Goal: Task Accomplishment & Management: Manage account settings

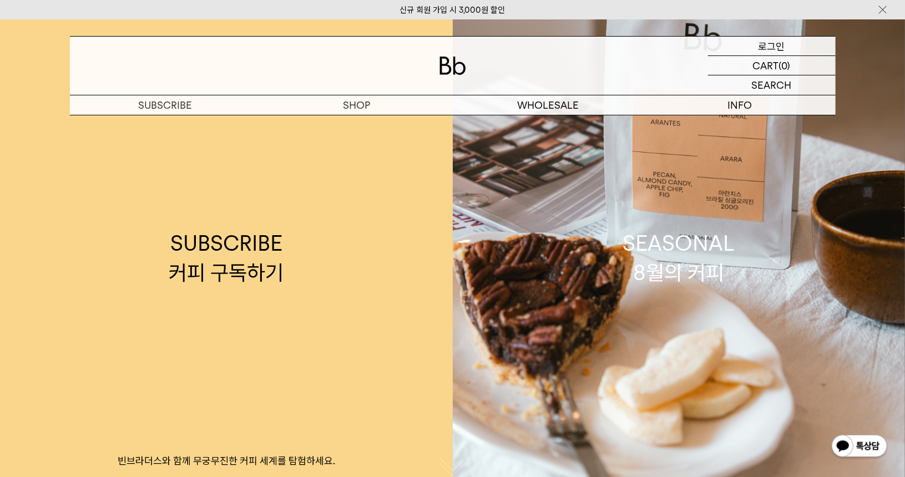
click at [768, 49] on p "로그인" at bounding box center [772, 46] width 27 height 19
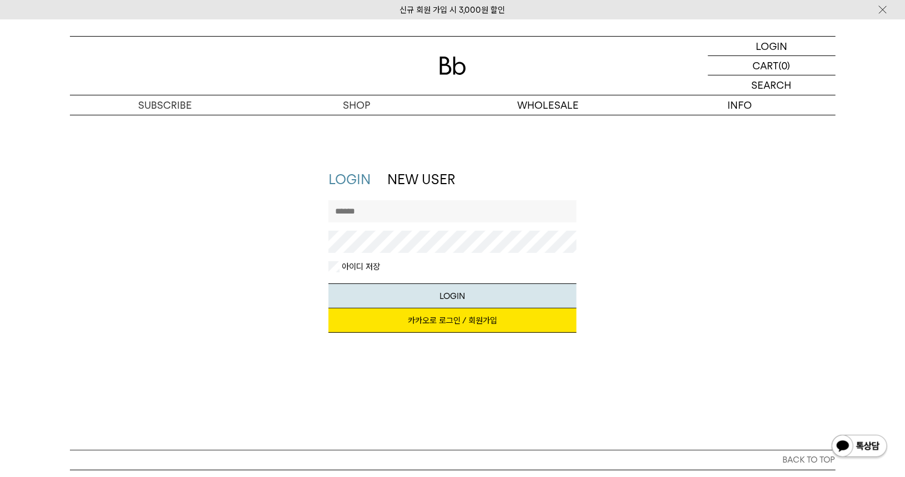
click at [401, 322] on link "카카오로 로그인 / 회원가입" at bounding box center [453, 321] width 248 height 24
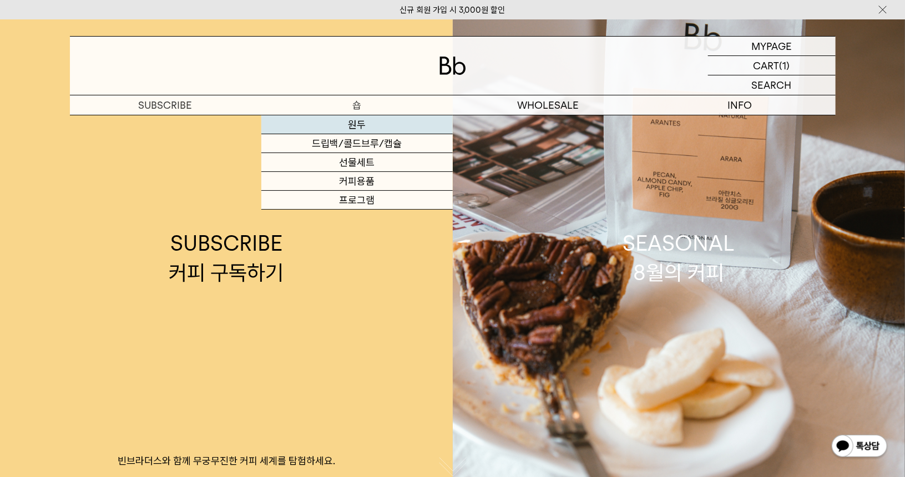
click at [359, 120] on link "원두" at bounding box center [356, 124] width 191 height 19
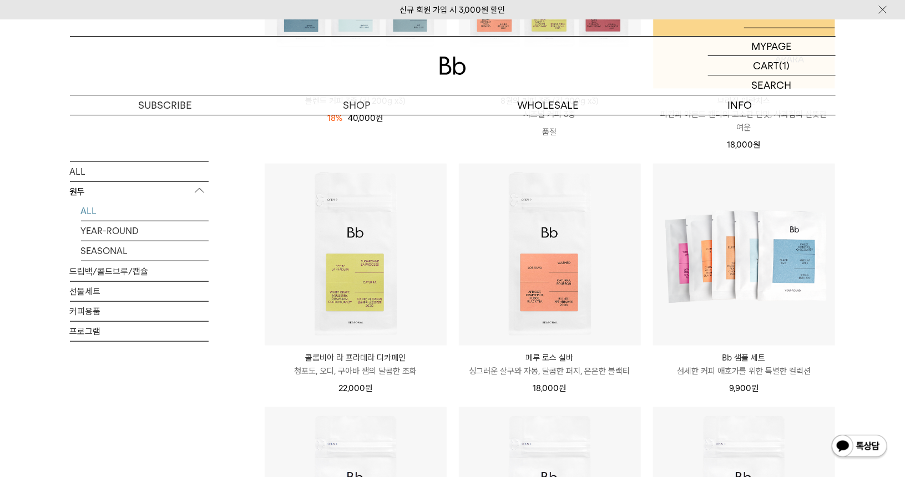
scroll to position [333, 0]
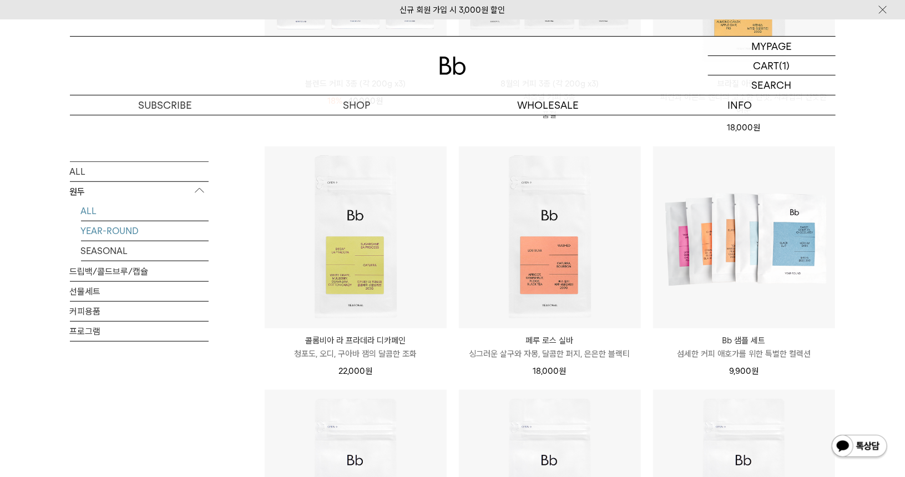
click at [107, 228] on link "YEAR-ROUND" at bounding box center [145, 230] width 128 height 19
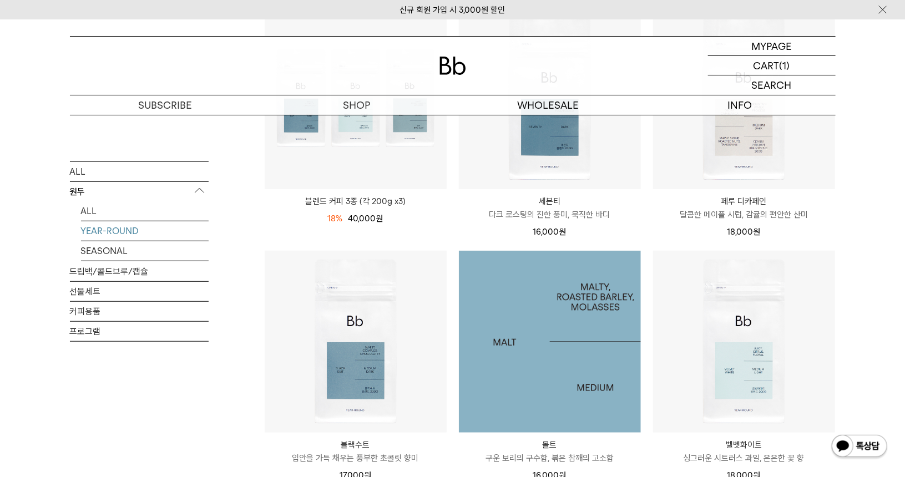
scroll to position [277, 0]
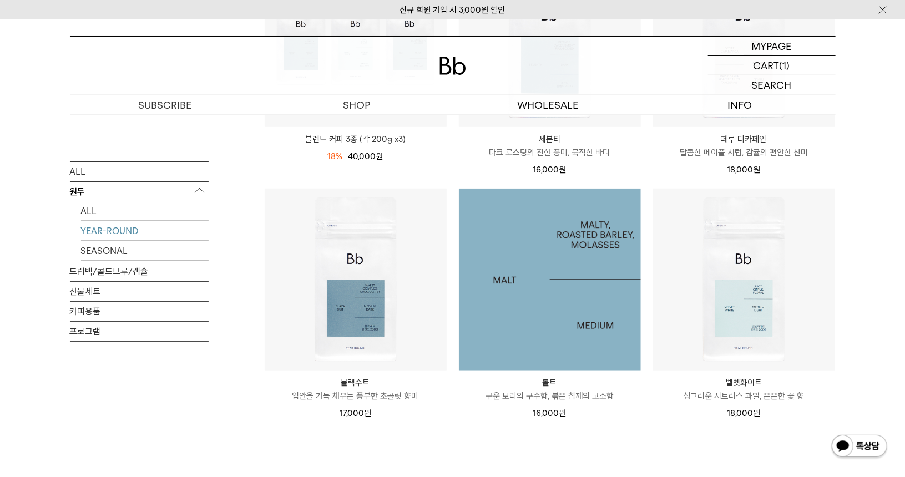
click at [516, 271] on img at bounding box center [550, 280] width 182 height 182
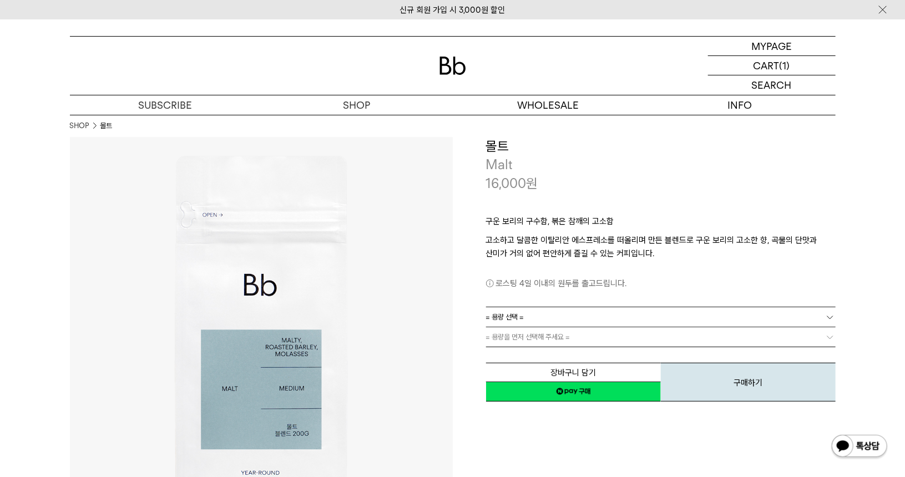
click at [589, 318] on link "= 용량 선택 =" at bounding box center [661, 316] width 350 height 19
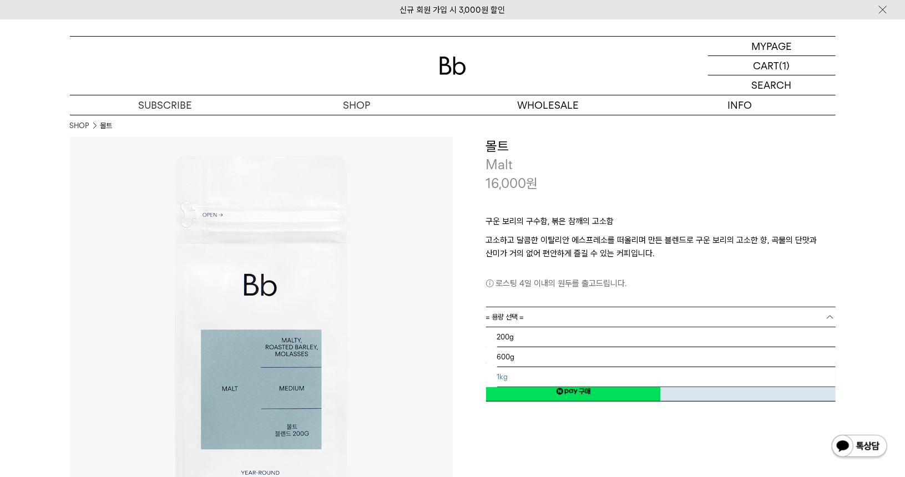
click at [517, 378] on li "1kg" at bounding box center [666, 377] width 339 height 20
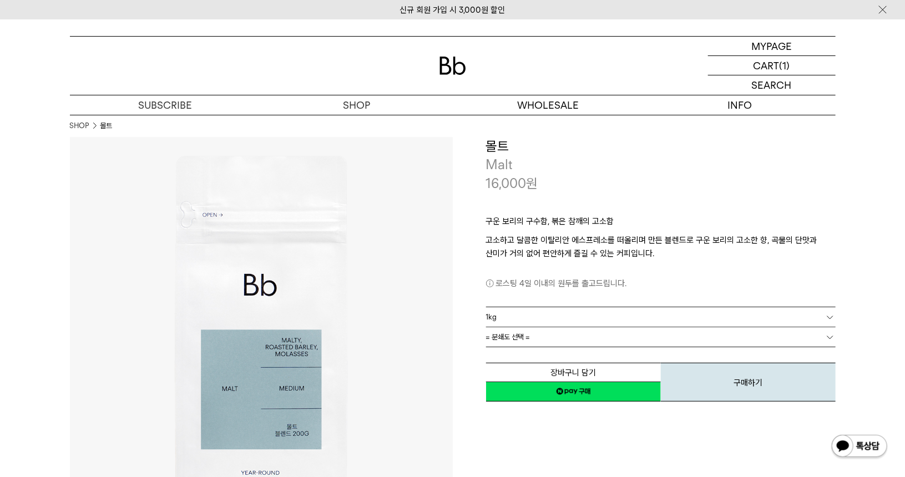
click at [529, 340] on span "= 분쇄도 선택 =" at bounding box center [508, 336] width 44 height 19
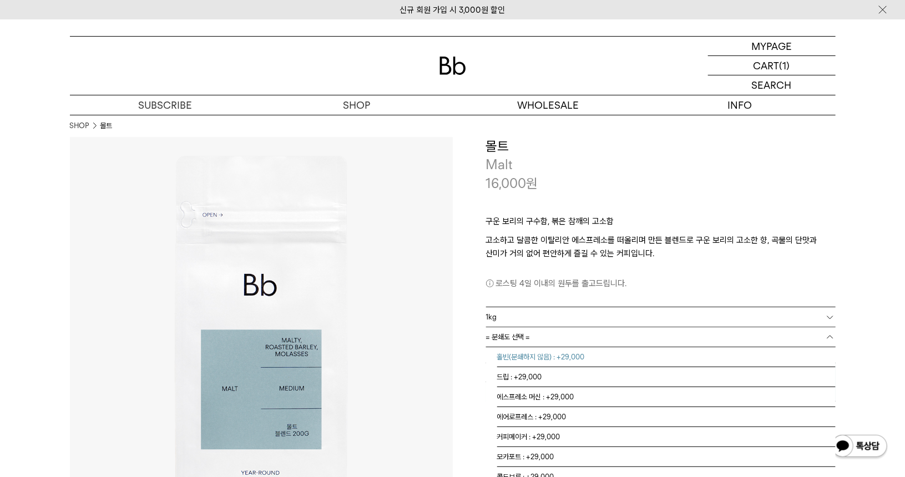
click at [529, 355] on li "홀빈(분쇄하지 않음) : +29,000" at bounding box center [666, 357] width 339 height 20
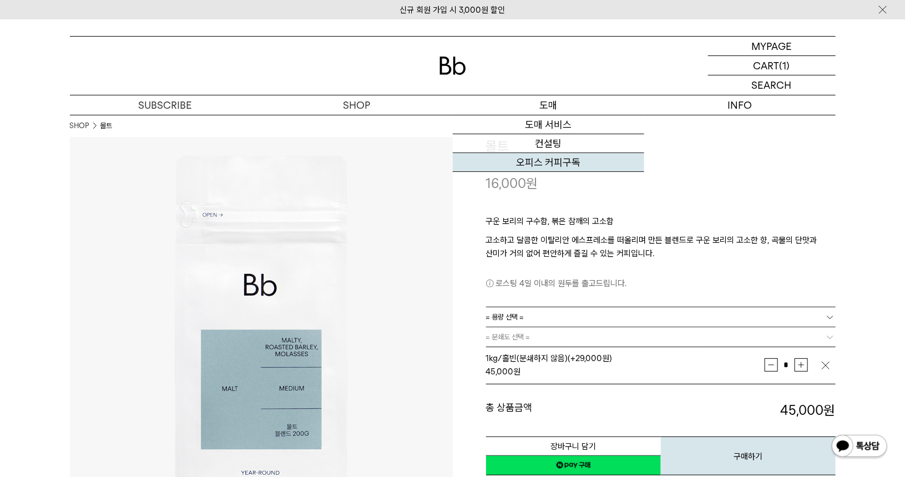
click at [547, 166] on link "오피스 커피구독" at bounding box center [548, 162] width 191 height 19
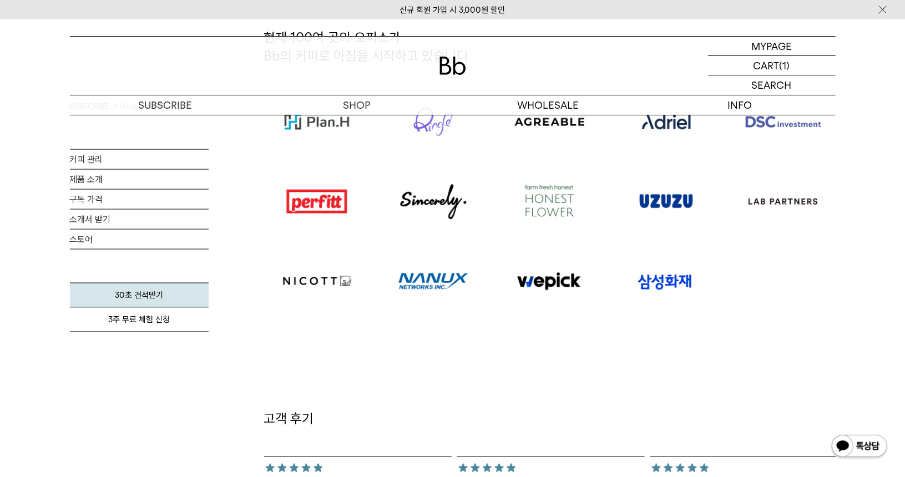
scroll to position [888, 0]
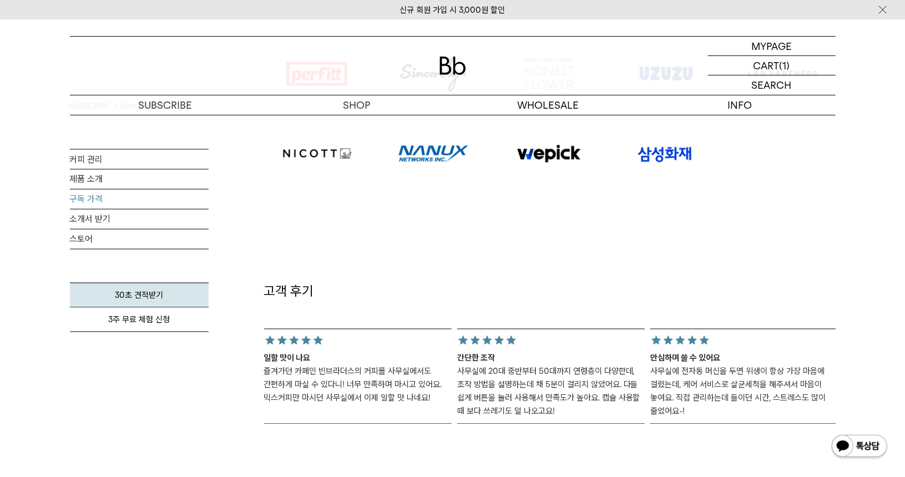
click at [83, 197] on link "구독 가격" at bounding box center [139, 199] width 139 height 19
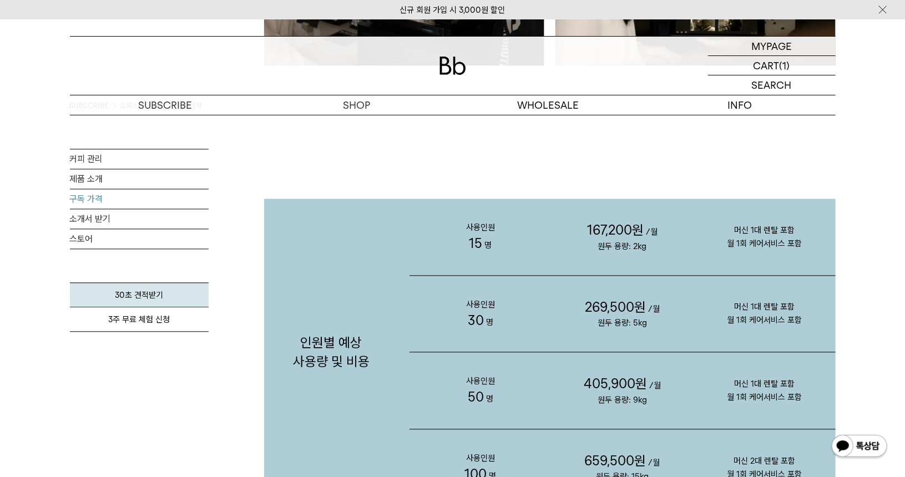
scroll to position [1054, 0]
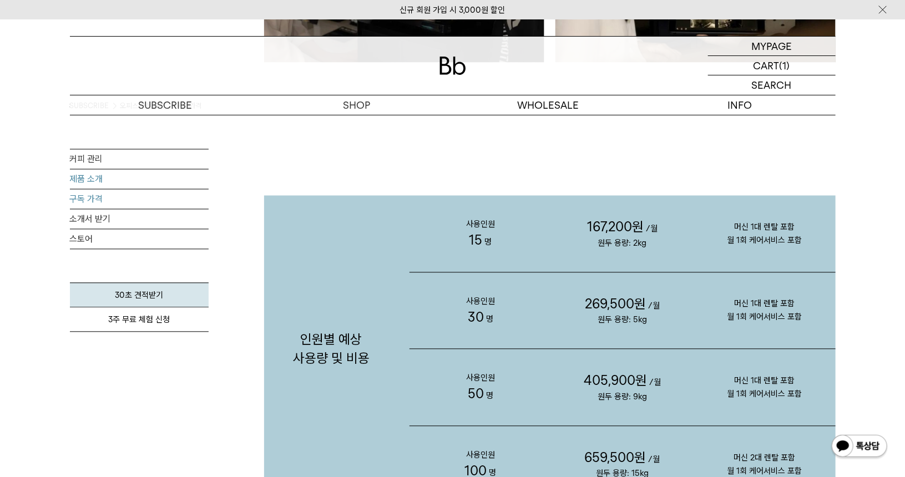
click at [82, 179] on link "제품 소개" at bounding box center [139, 179] width 139 height 19
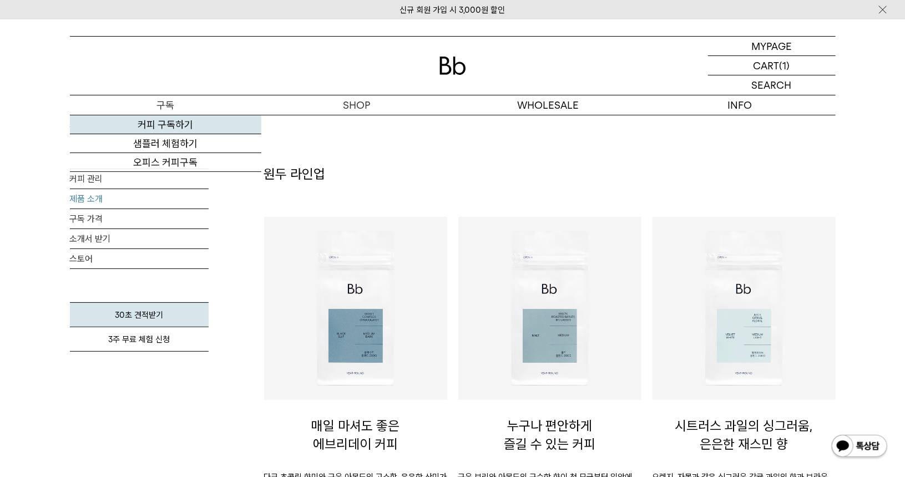
click at [169, 120] on link "커피 구독하기" at bounding box center [165, 124] width 191 height 19
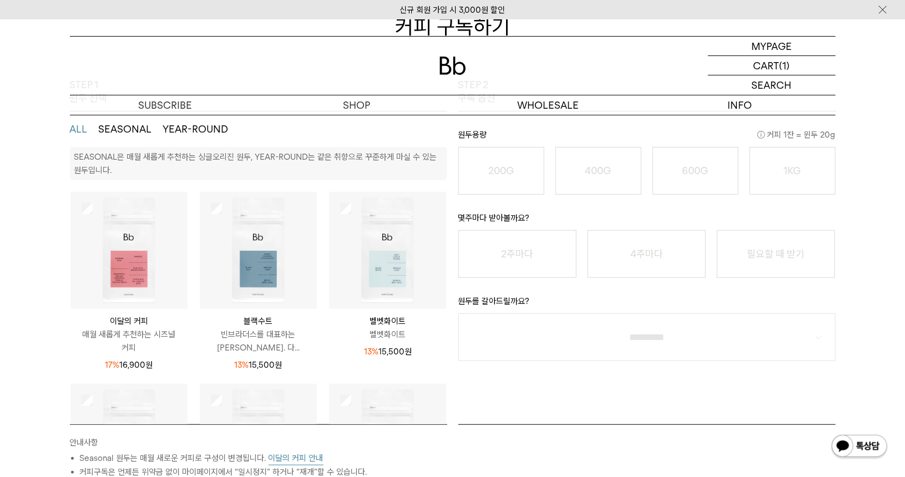
scroll to position [166, 0]
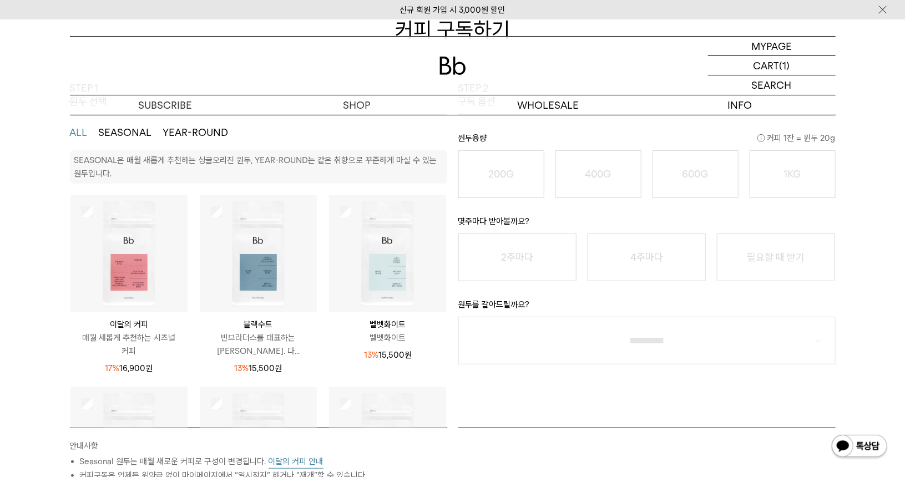
click at [211, 129] on button "YEAR-ROUND" at bounding box center [195, 132] width 65 height 13
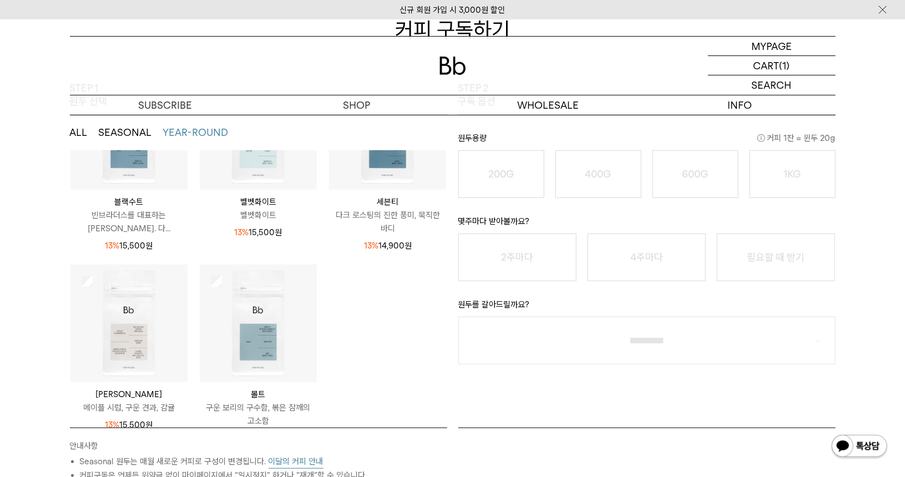
scroll to position [77, 0]
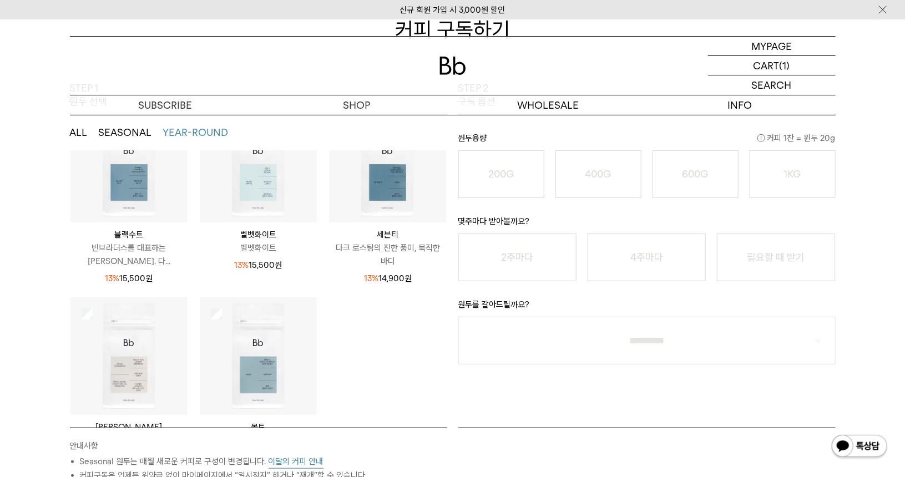
click at [129, 178] on img at bounding box center [128, 163] width 117 height 117
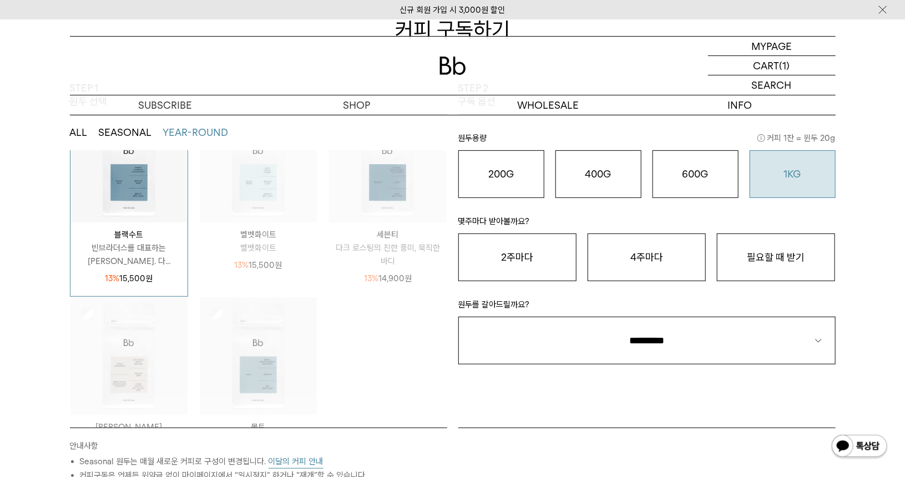
click at [784, 169] on o "1KG" at bounding box center [792, 174] width 17 height 12
click at [786, 253] on button "필요할 때 받기" at bounding box center [776, 258] width 118 height 48
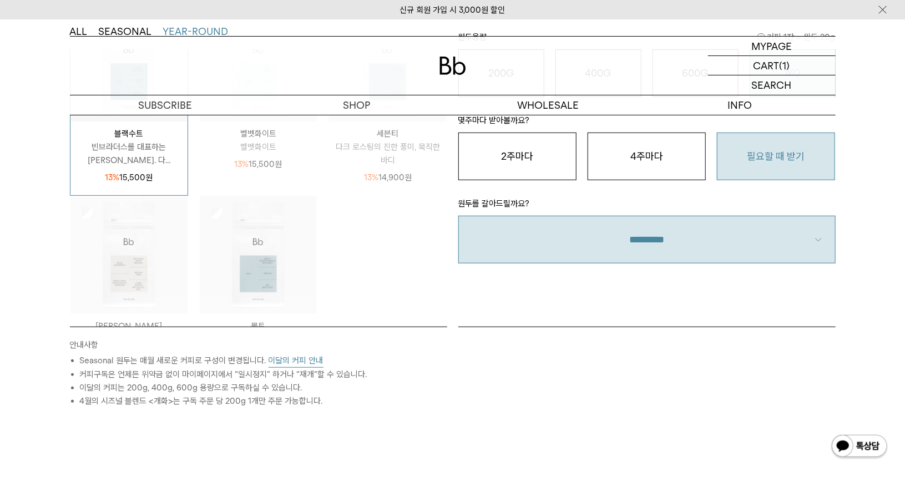
scroll to position [277, 0]
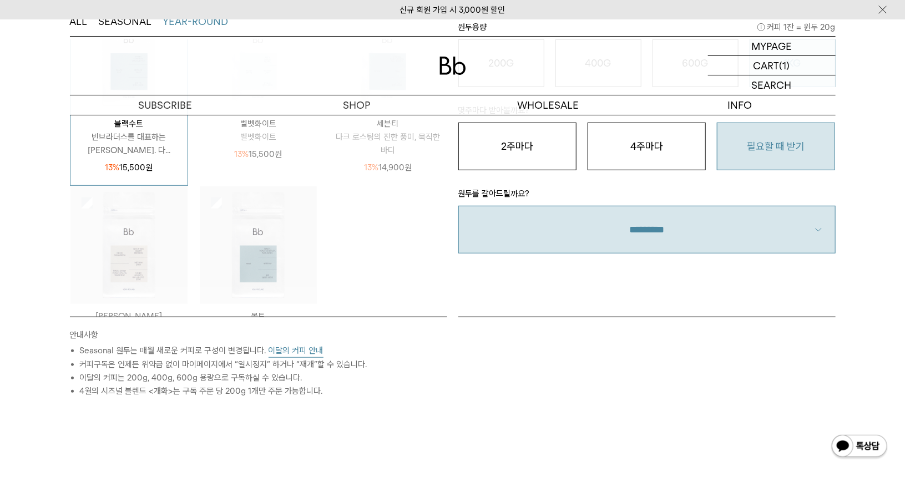
click at [814, 229] on select "**********" at bounding box center [646, 229] width 377 height 47
click at [678, 244] on select "**********" at bounding box center [646, 229] width 377 height 47
select select "**"
click at [458, 206] on select "**********" at bounding box center [646, 229] width 377 height 47
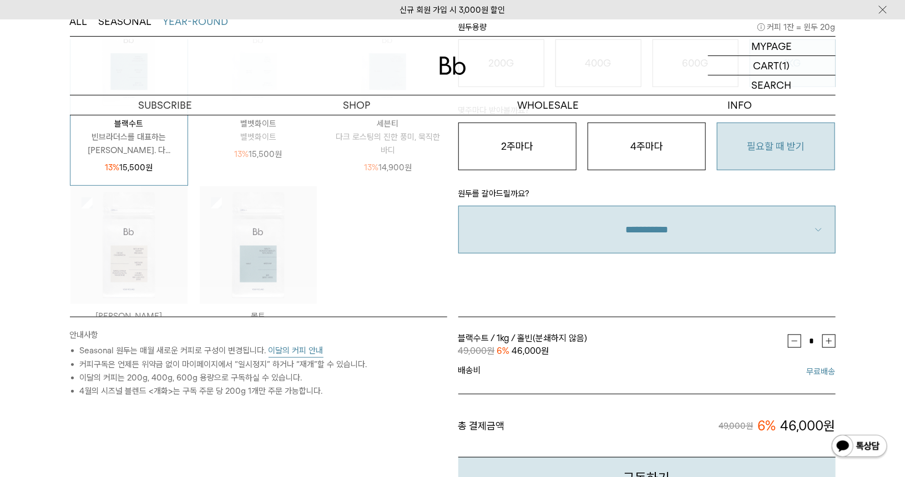
click at [874, 243] on div "STEP 1 원두 선택 ALL SEASONAL YEAR-ROUND SEASONAL은 매월 새롭게 추천하는 싱글오리진 원두, YEAR-ROUND…" at bounding box center [452, 303] width 905 height 665
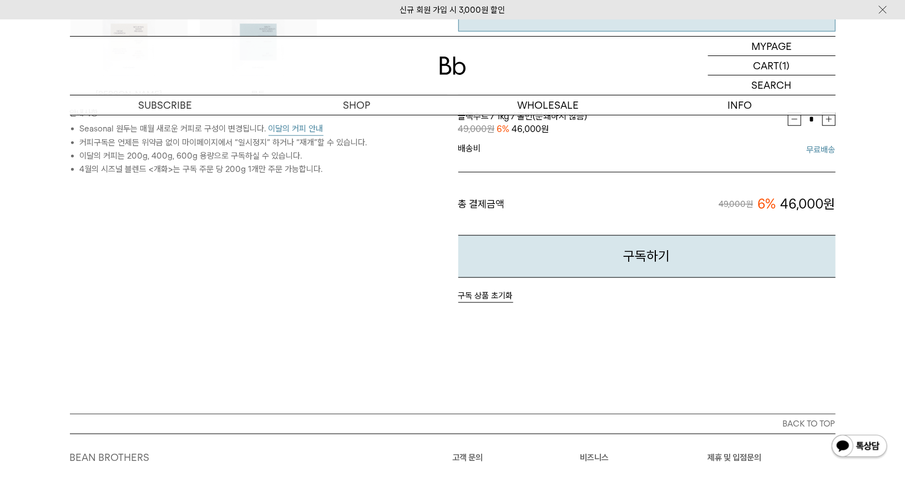
scroll to position [647, 0]
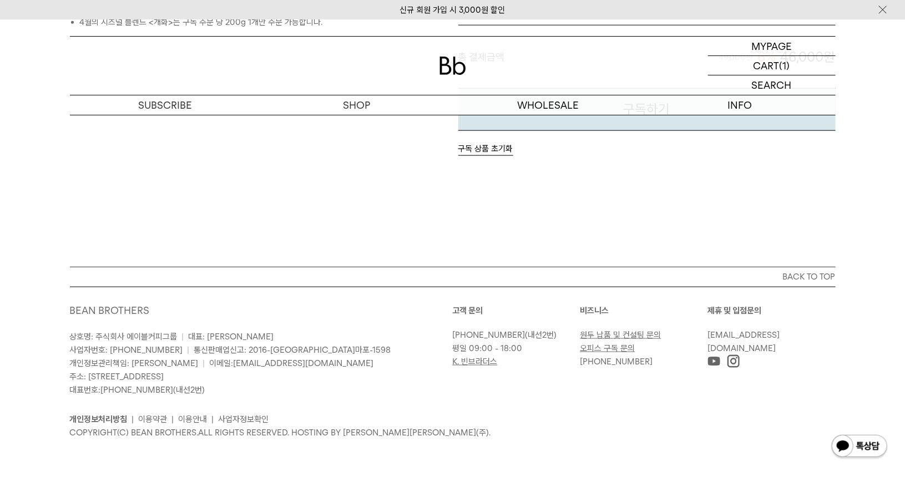
click at [628, 333] on link "원두 납품 및 컨설팅 문의" at bounding box center [620, 335] width 81 height 10
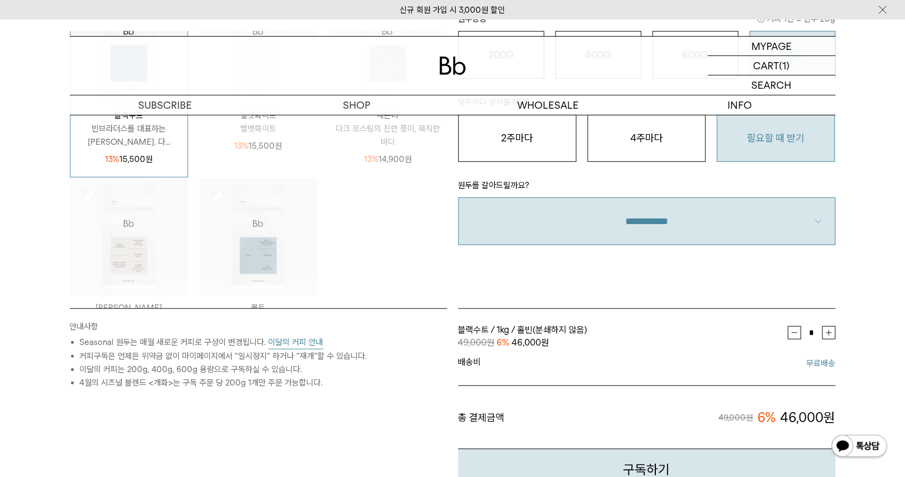
scroll to position [314, 0]
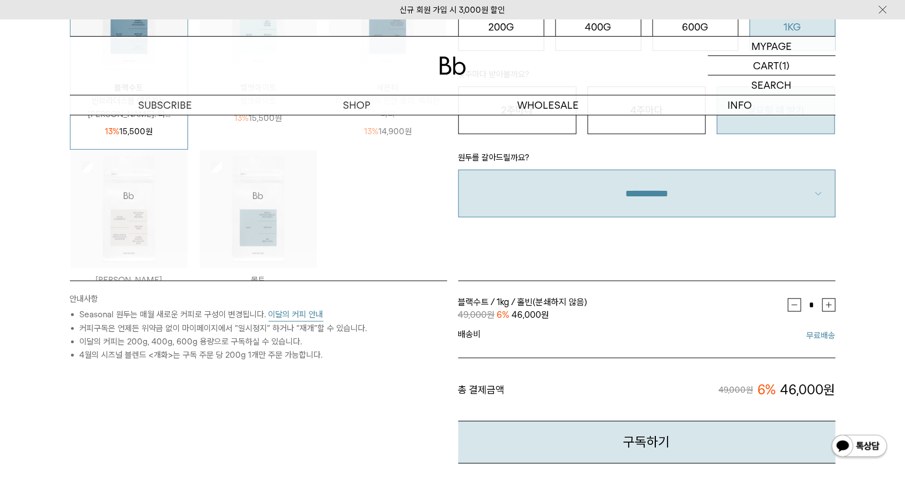
click at [33, 370] on div "STEP 1 원두 선택 ALL SEASONAL YEAR-ROUND SEASONAL은 매월 새롭게 추천하는 싱글오리진 원두, YEAR-ROUND…" at bounding box center [452, 267] width 905 height 665
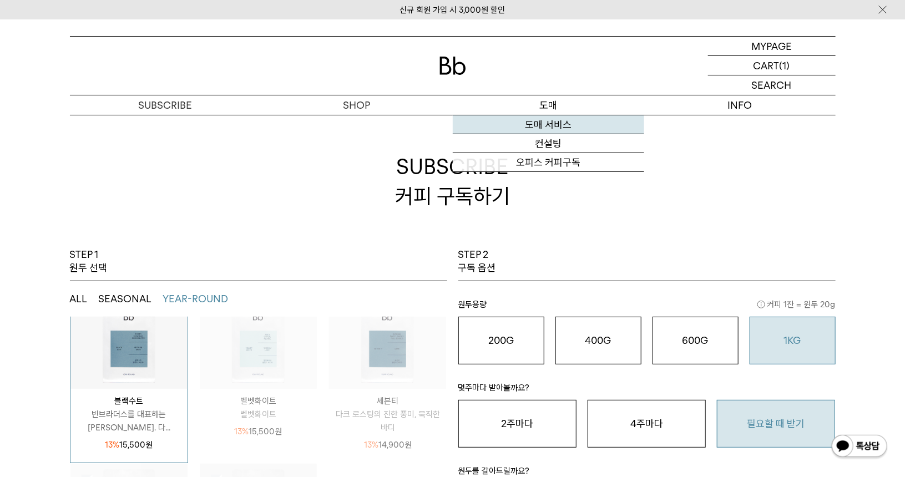
click at [553, 123] on link "도매 서비스" at bounding box center [548, 124] width 191 height 19
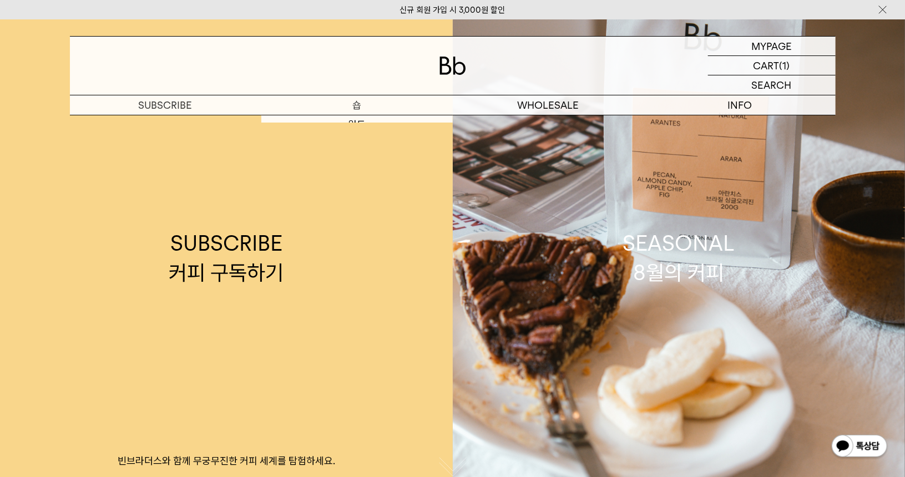
click at [345, 122] on link "SUBSCRIBE 커피 구독하기 빈브라더스와 함께 무궁무진한 커피 세계를 탐험하세요." at bounding box center [226, 257] width 453 height 477
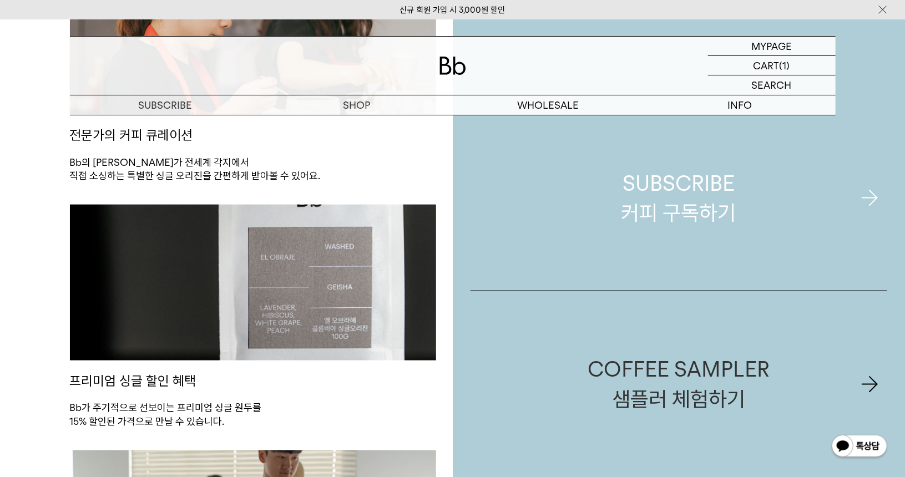
scroll to position [721, 0]
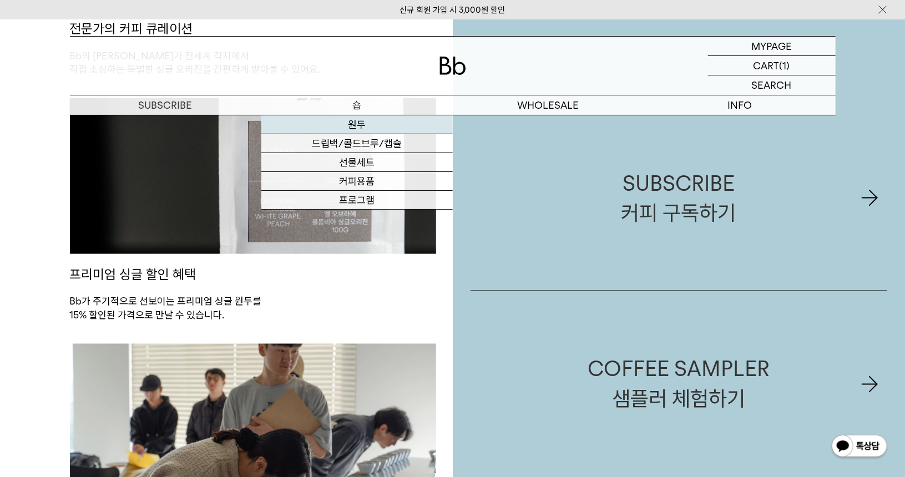
click at [356, 122] on link "원두" at bounding box center [356, 124] width 191 height 19
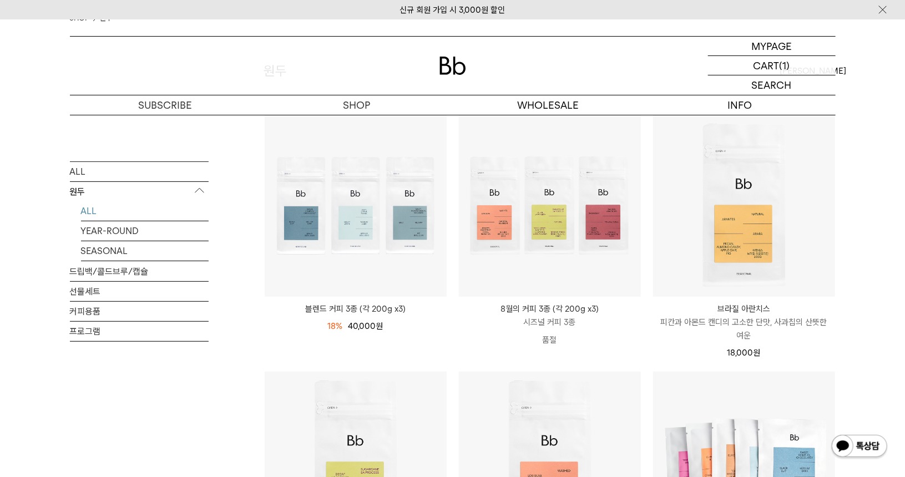
scroll to position [111, 0]
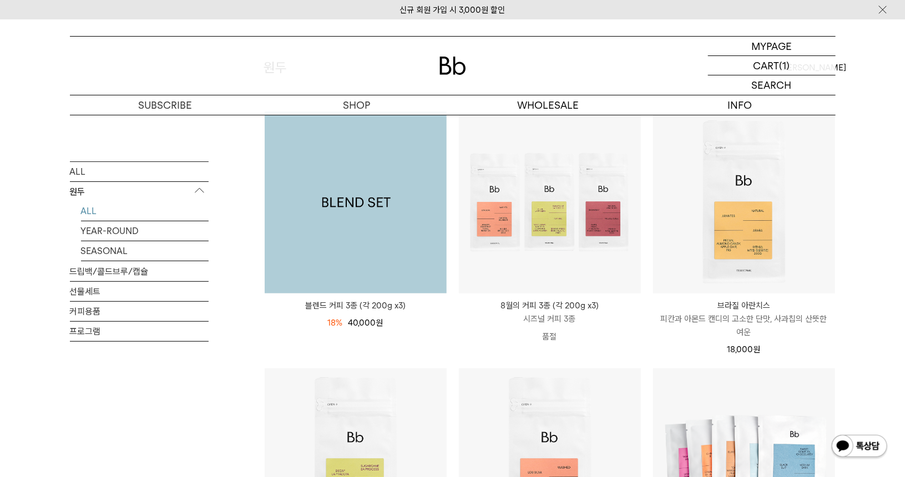
click at [303, 198] on img at bounding box center [356, 203] width 182 height 182
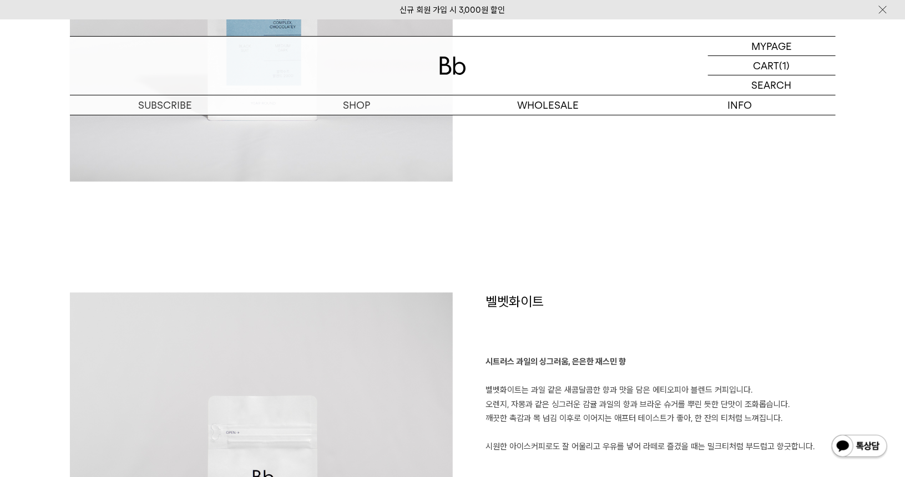
scroll to position [832, 0]
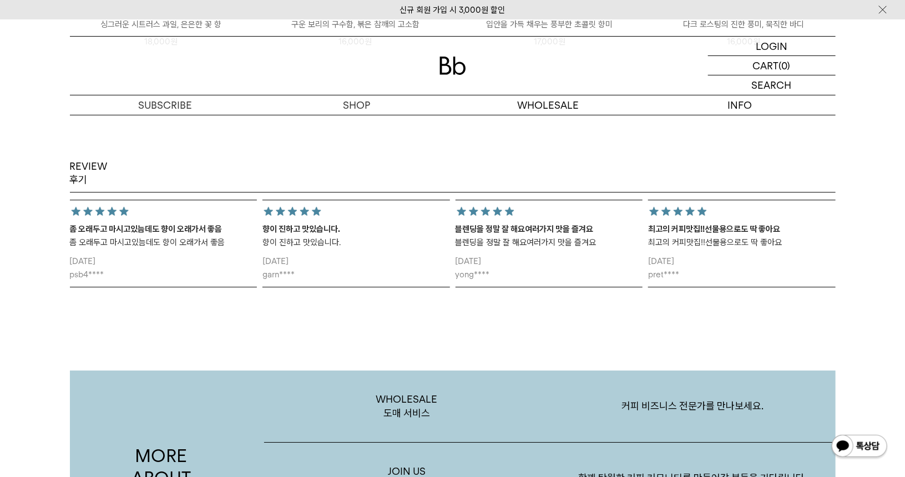
scroll to position [1831, 0]
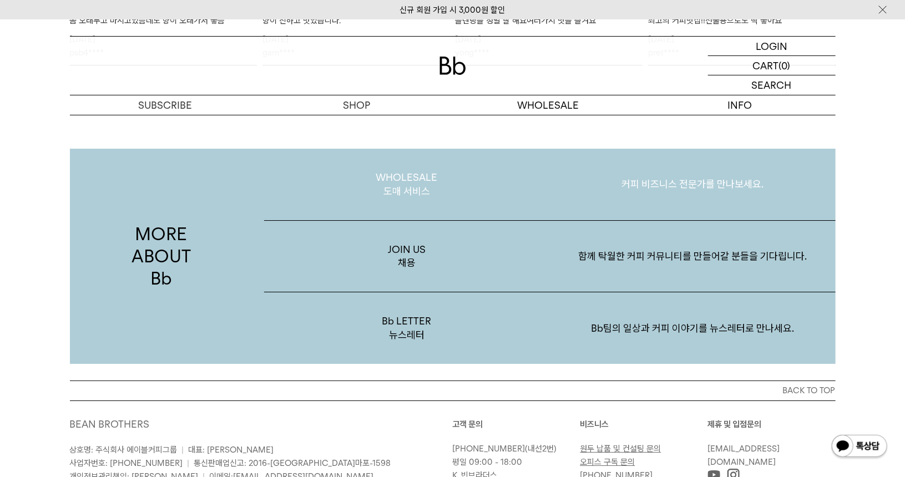
click at [417, 185] on p "WHOLESALE 도매 서비스" at bounding box center [407, 185] width 286 height 72
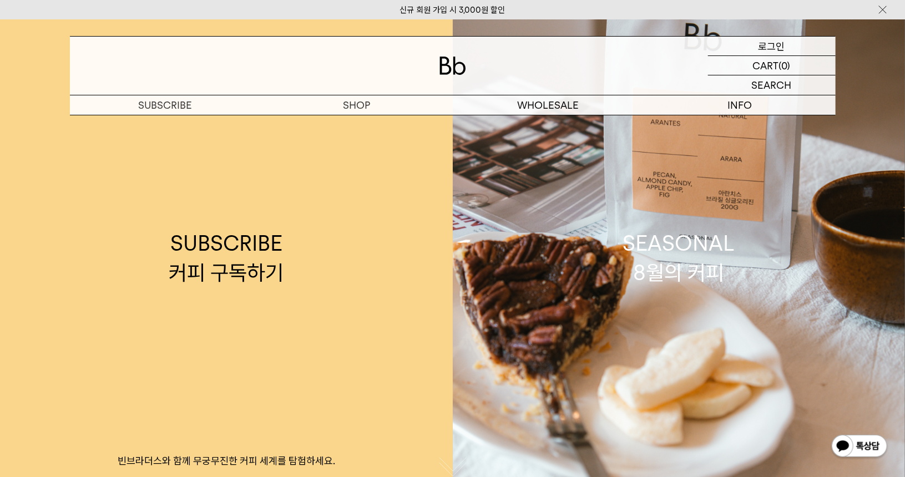
click at [780, 47] on p "로그인" at bounding box center [772, 46] width 27 height 19
click at [780, 48] on p "로그인" at bounding box center [772, 46] width 27 height 19
click at [438, 70] on div at bounding box center [453, 66] width 766 height 58
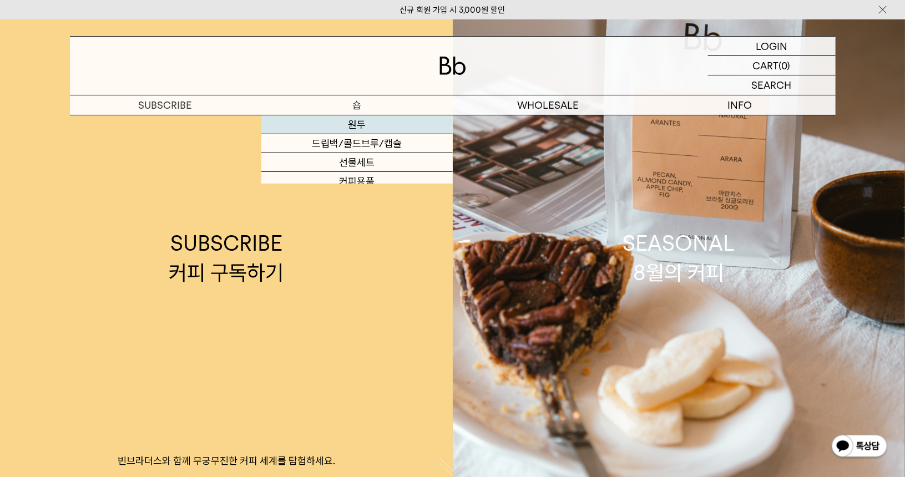
click at [353, 119] on link "원두" at bounding box center [356, 124] width 191 height 19
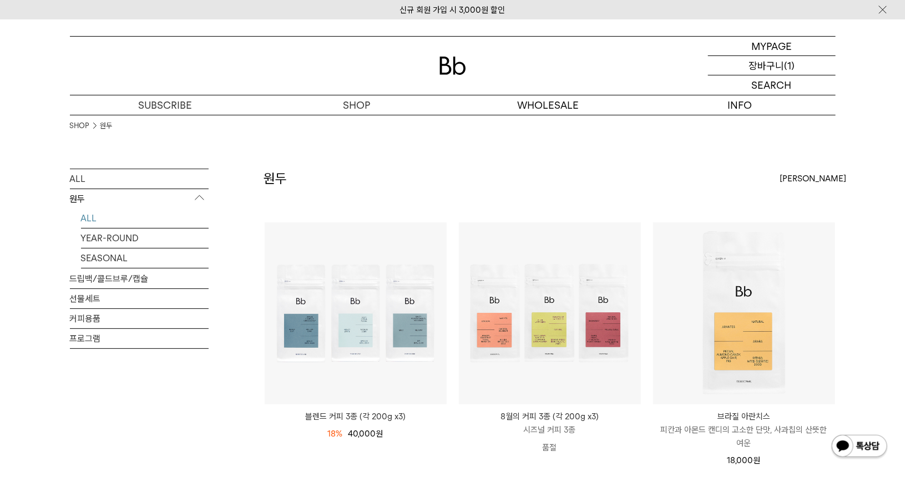
click at [776, 67] on p "장바구니" at bounding box center [767, 65] width 36 height 19
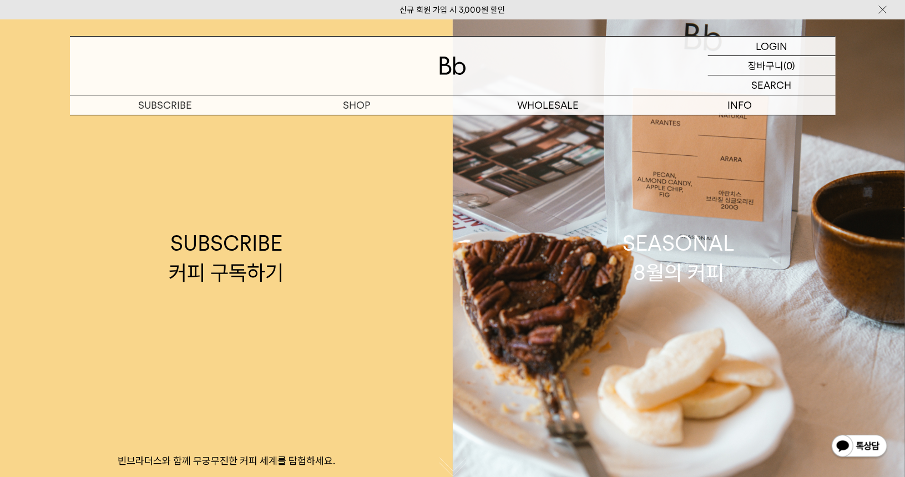
click at [786, 63] on p "(0)" at bounding box center [790, 65] width 12 height 19
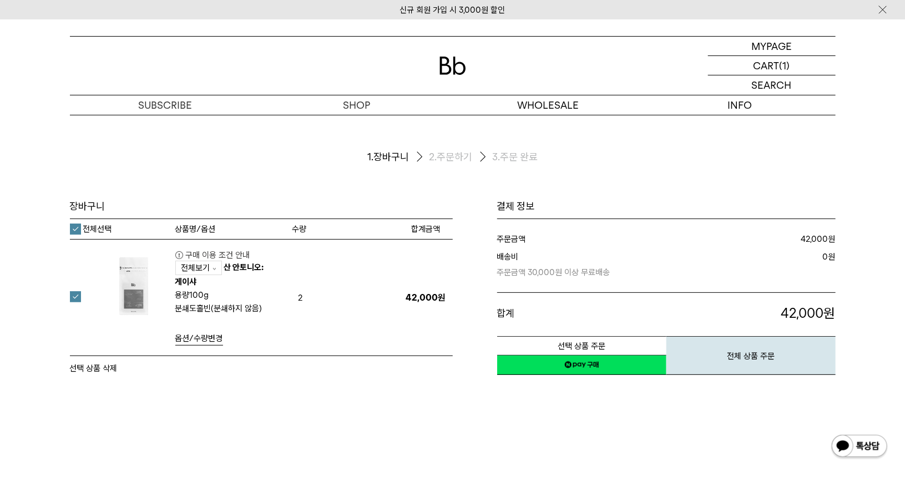
click at [419, 417] on div "장바구니 1. 장바구니 2. 주문하기 3. 주문 완료 장바구니" at bounding box center [452, 301] width 905 height 372
click at [111, 367] on button "선택 상품 삭제" at bounding box center [94, 368] width 48 height 13
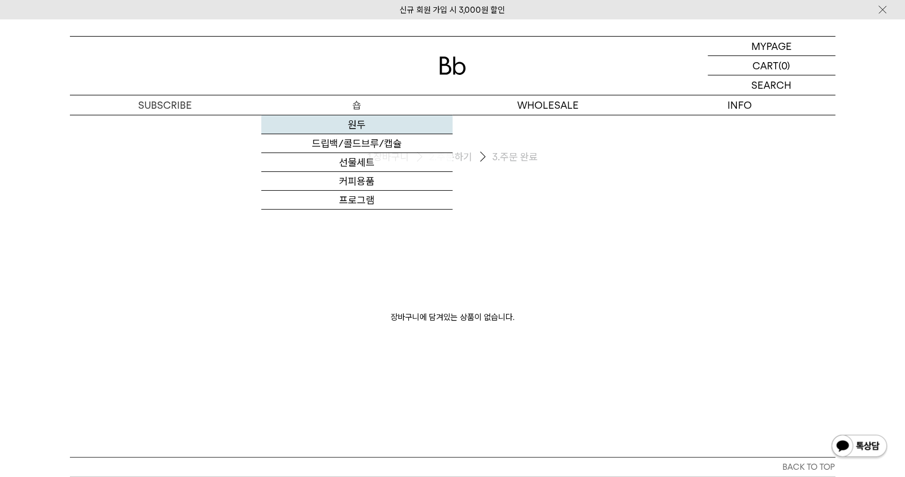
click at [367, 128] on link "원두" at bounding box center [356, 124] width 191 height 19
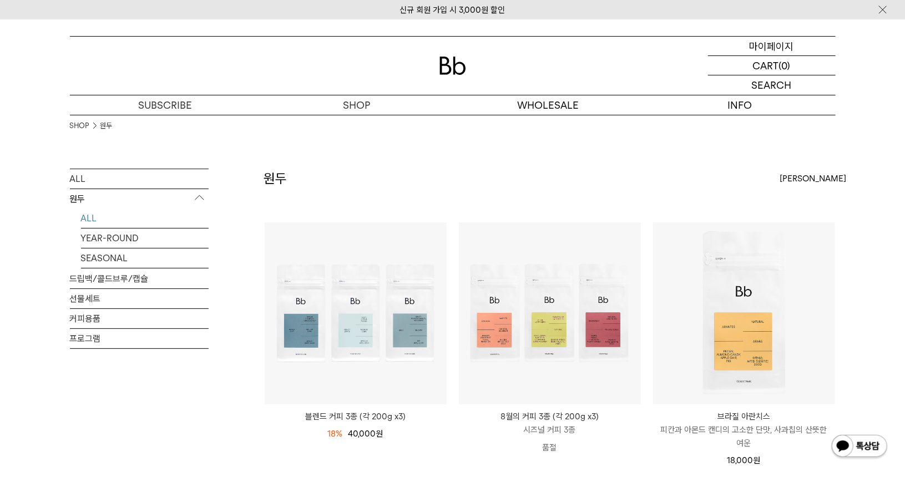
click at [777, 50] on p "마이페이지" at bounding box center [772, 46] width 44 height 19
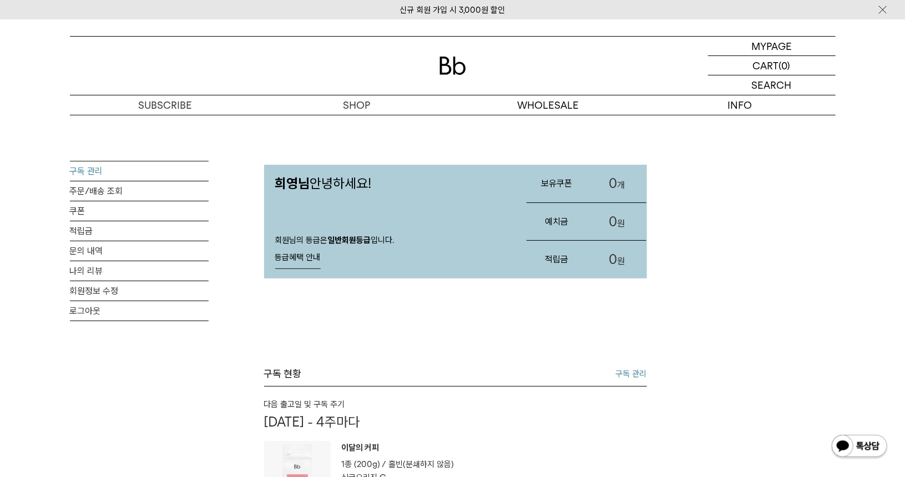
click at [82, 168] on link "구독 관리" at bounding box center [139, 170] width 139 height 19
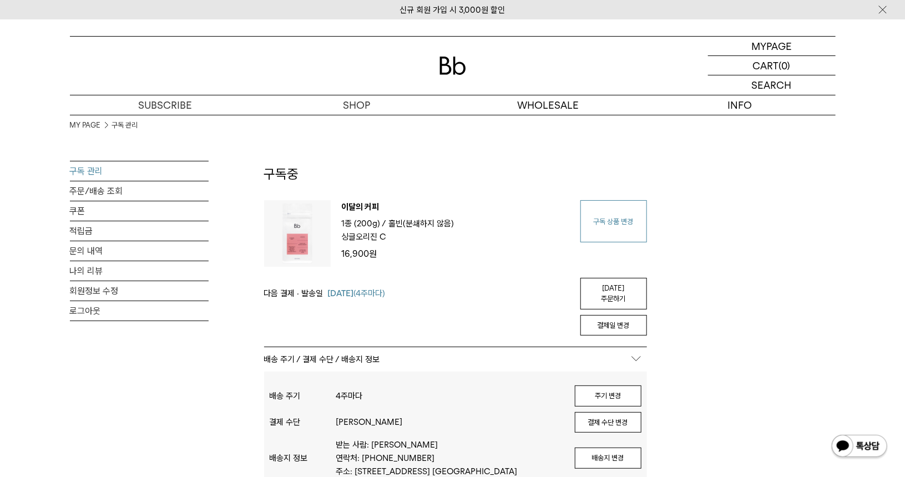
click at [615, 225] on link "구독 상품 변경" at bounding box center [613, 221] width 67 height 42
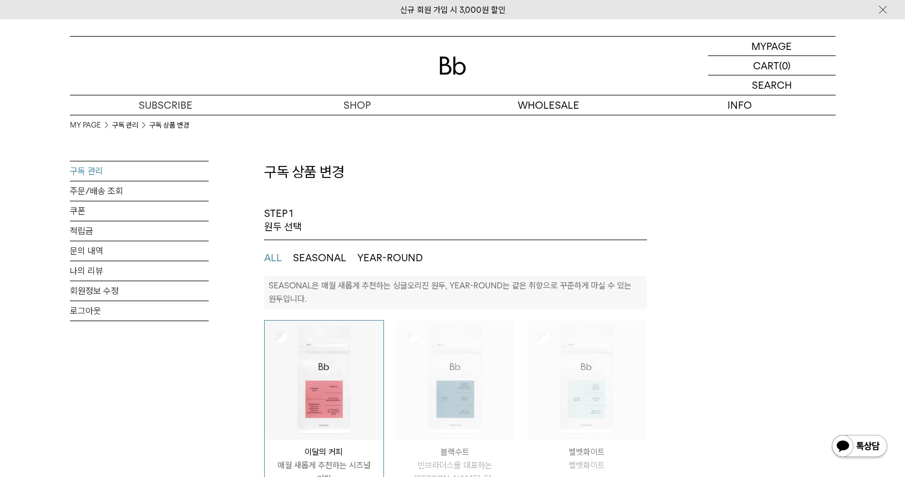
select select "**"
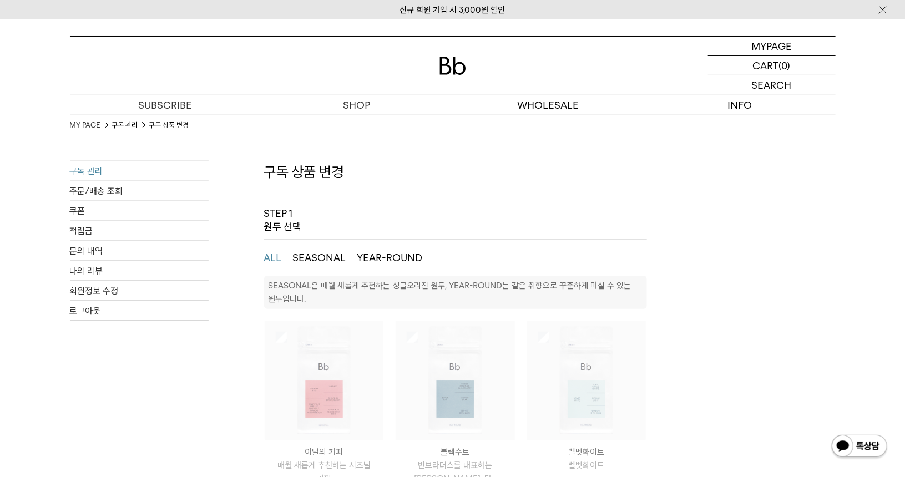
click at [325, 259] on button "SEASONAL" at bounding box center [319, 257] width 53 height 13
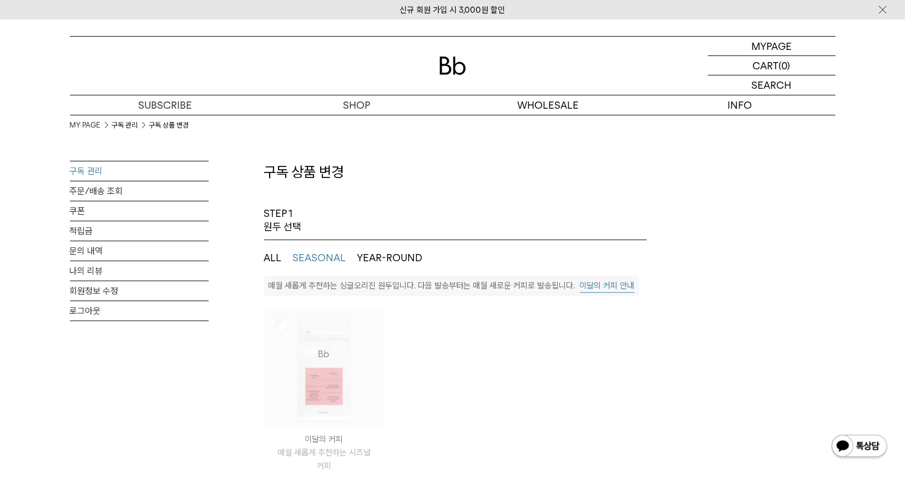
click at [403, 254] on button "YEAR-ROUND" at bounding box center [389, 257] width 65 height 13
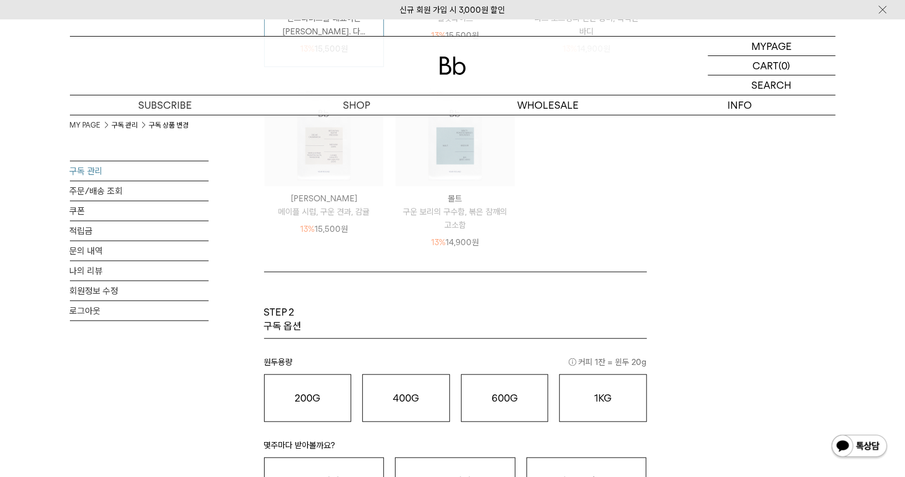
scroll to position [444, 0]
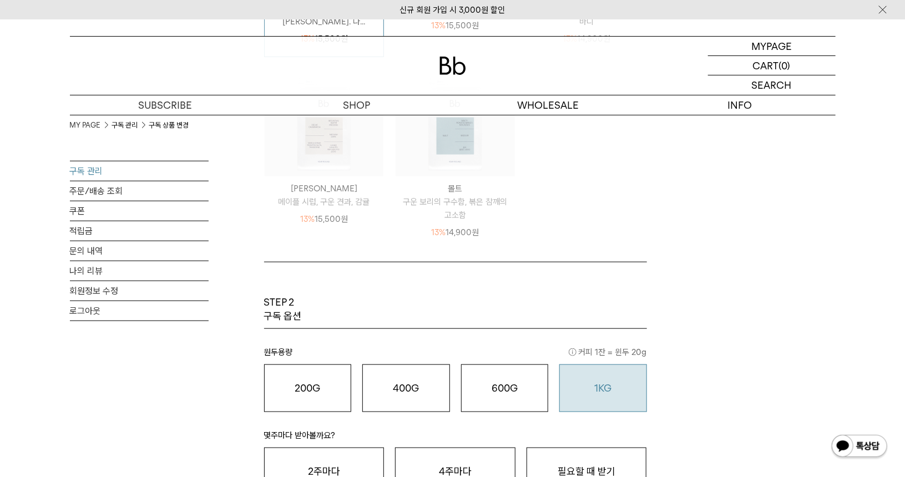
click at [611, 390] on o "1KG" at bounding box center [602, 388] width 17 height 12
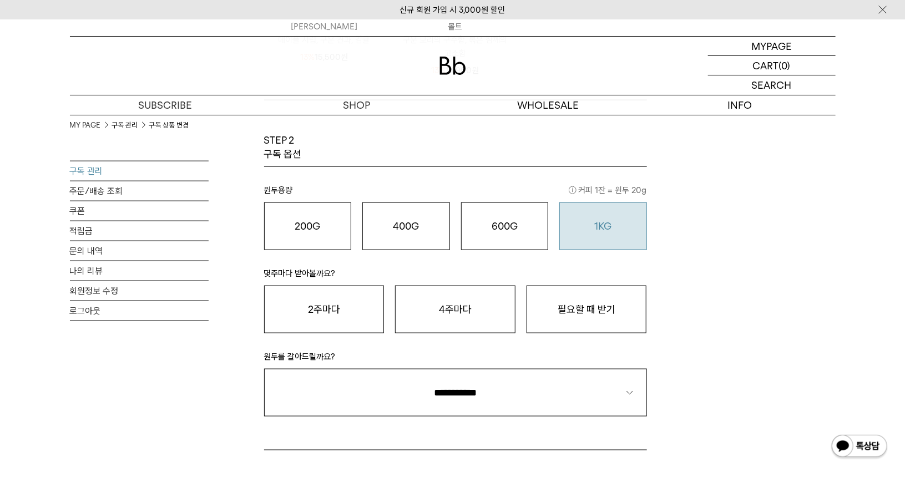
scroll to position [610, 0]
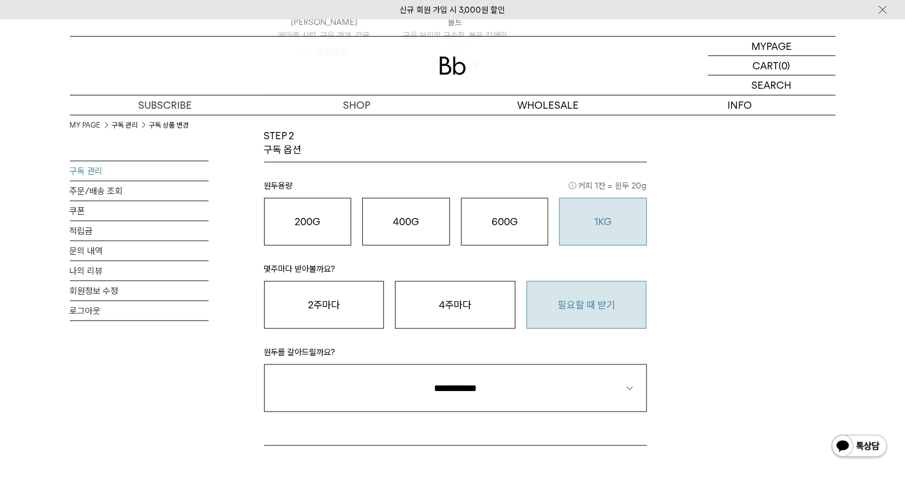
click at [595, 311] on button "필요할 때 받기" at bounding box center [587, 305] width 120 height 48
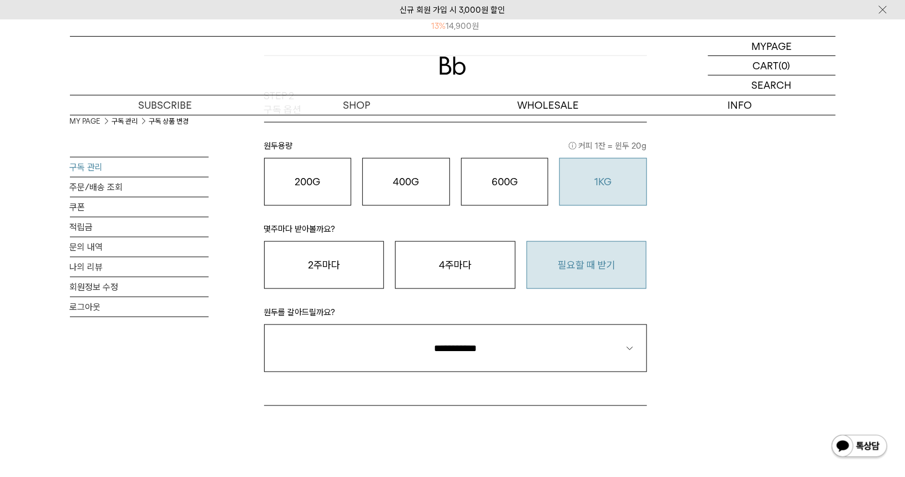
scroll to position [721, 0]
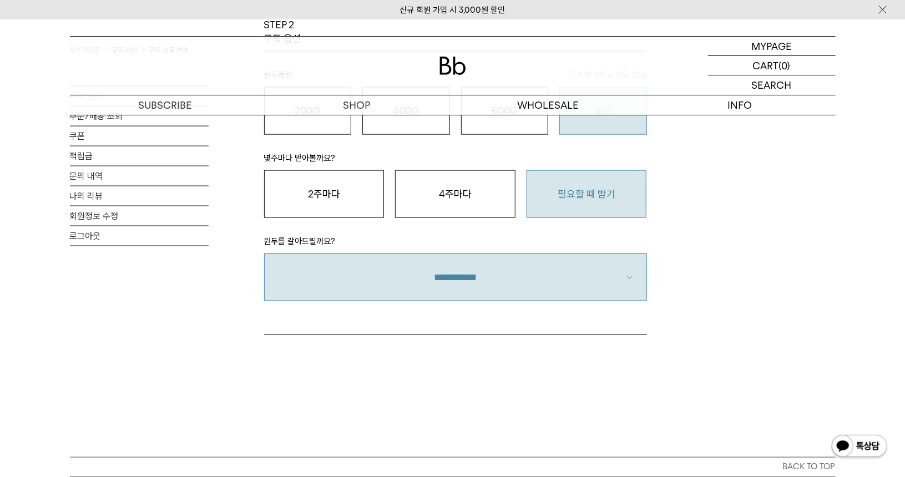
click at [455, 282] on select "**********" at bounding box center [455, 277] width 383 height 47
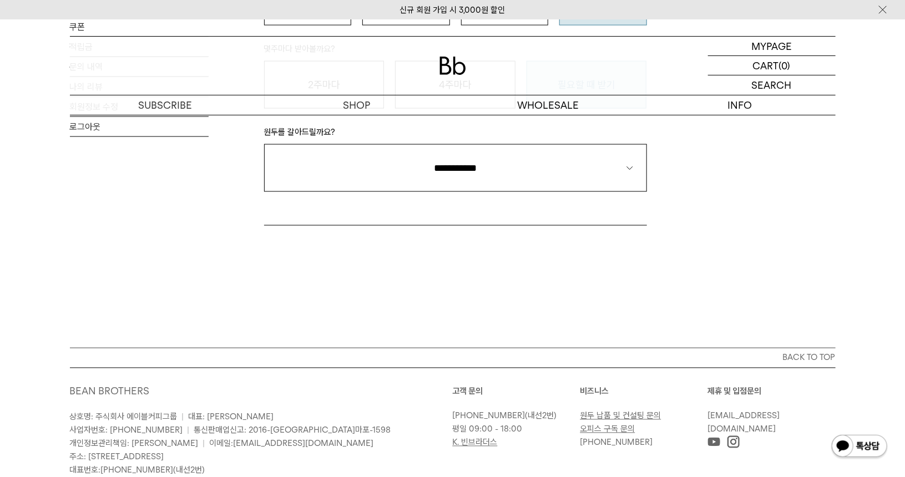
scroll to position [832, 0]
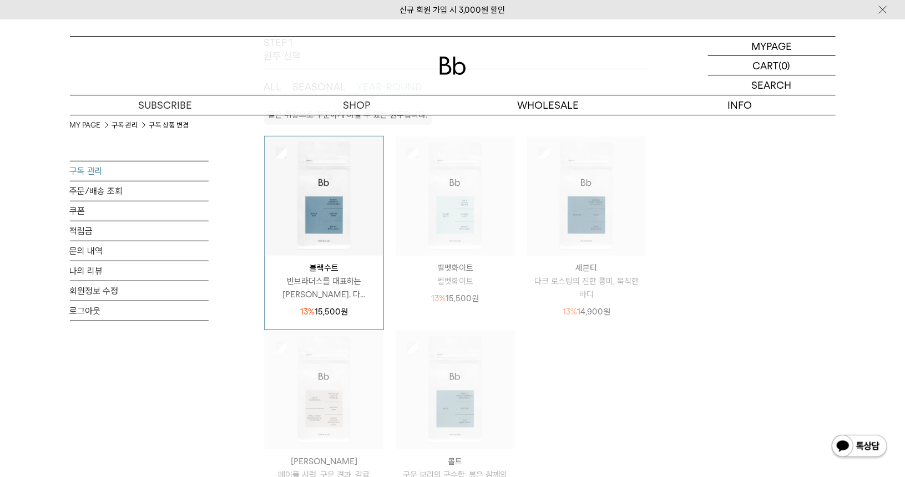
scroll to position [55, 0]
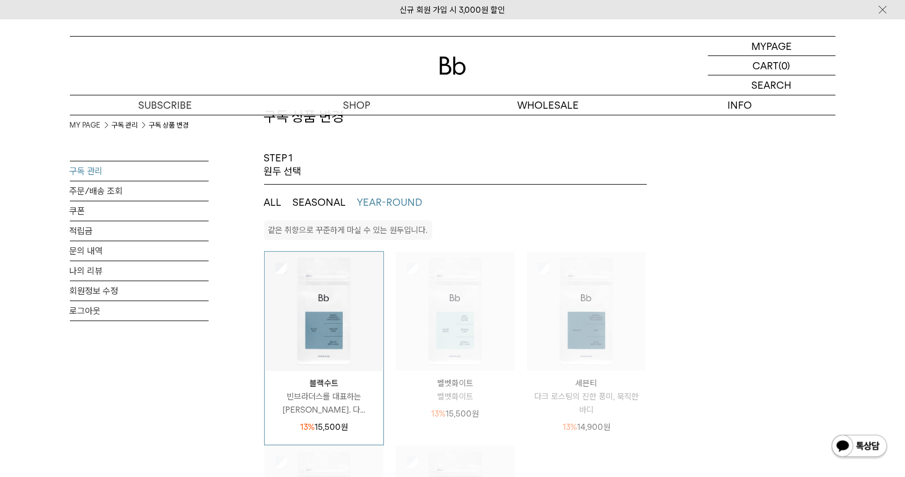
click at [314, 284] on img at bounding box center [324, 311] width 119 height 119
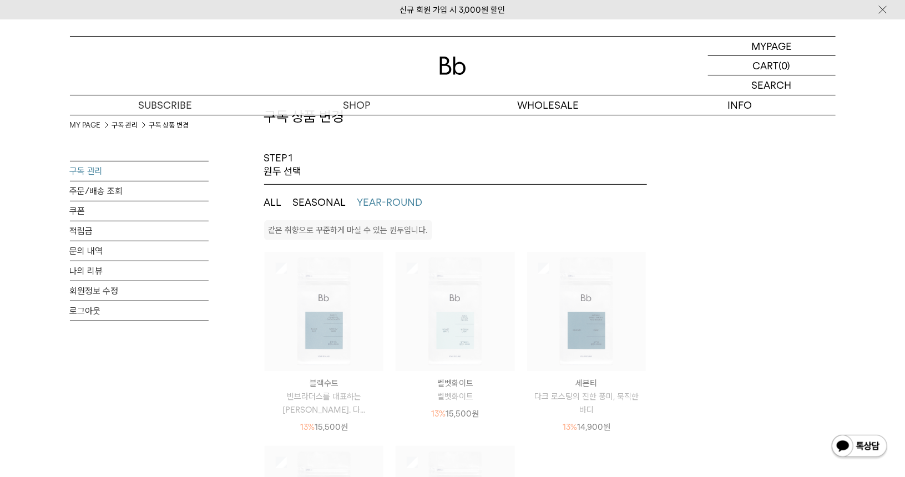
click at [317, 320] on img at bounding box center [324, 311] width 119 height 119
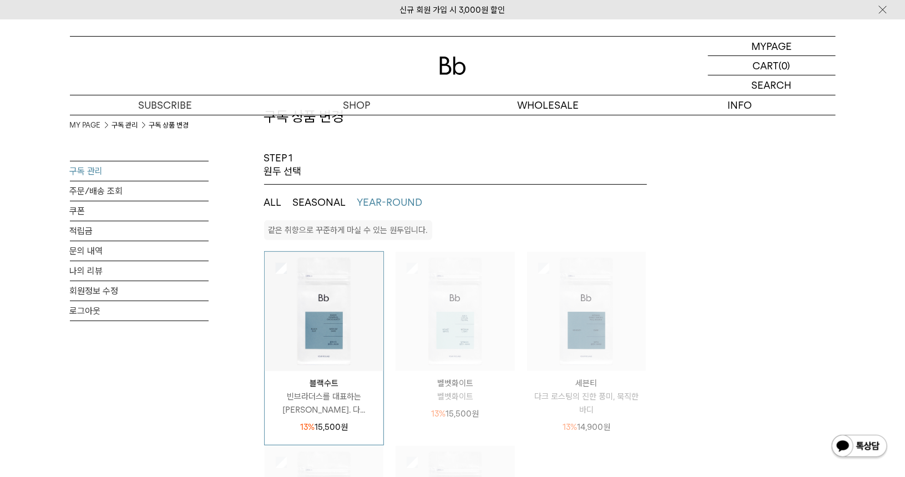
click at [93, 171] on link "구독 관리" at bounding box center [139, 170] width 139 height 19
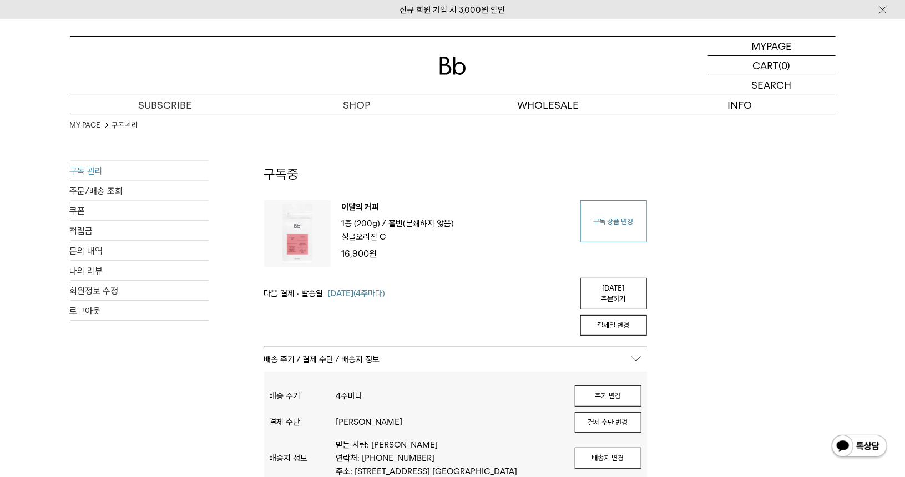
click at [628, 226] on link "구독 상품 변경" at bounding box center [613, 221] width 67 height 42
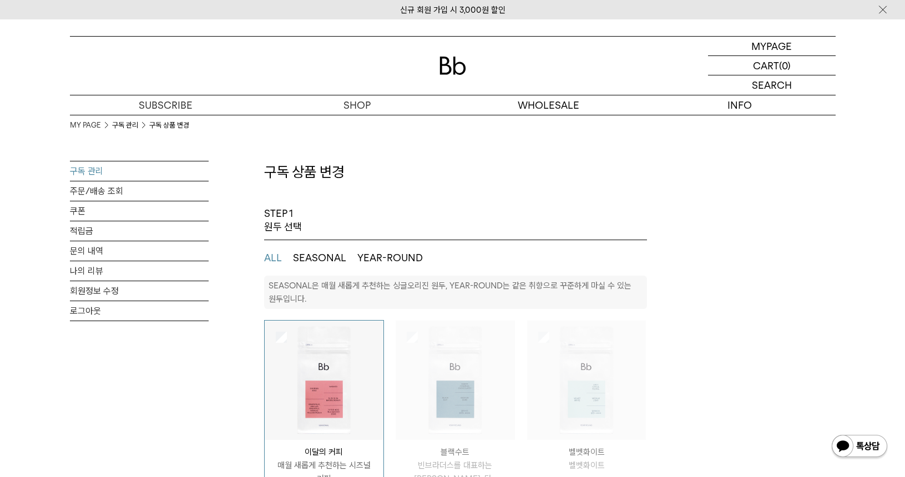
select select "**"
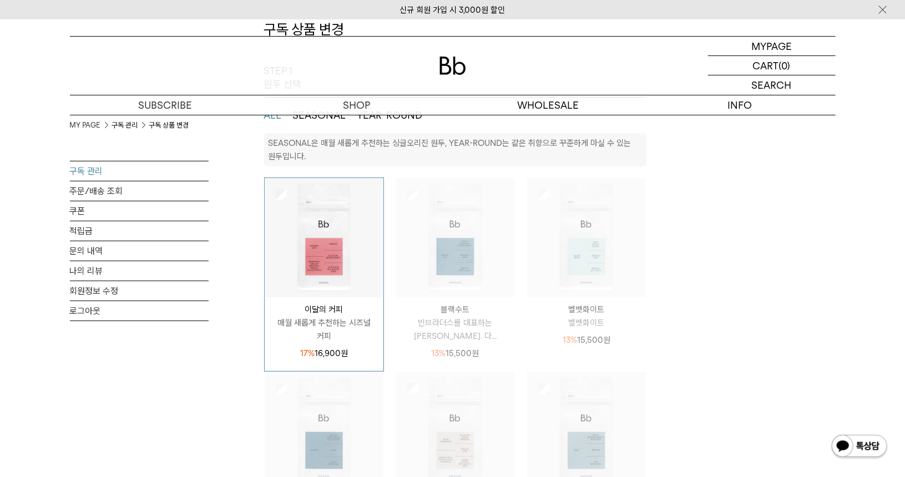
scroll to position [166, 0]
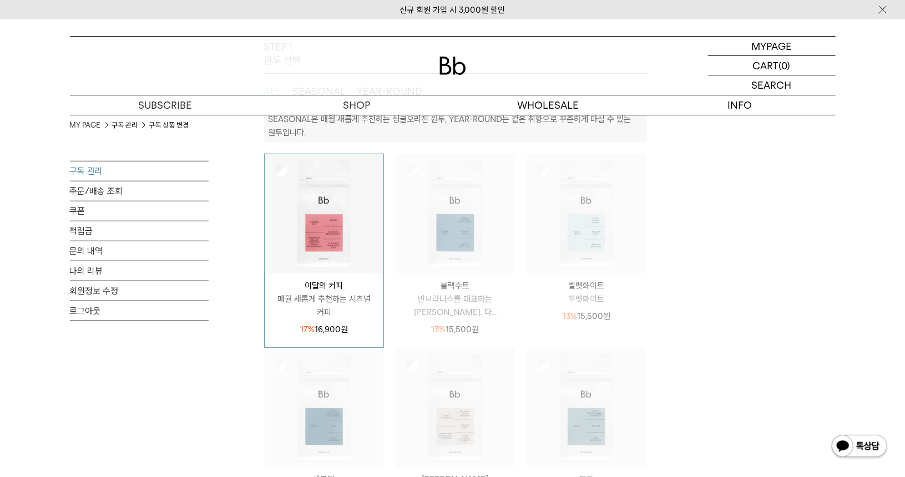
click at [451, 214] on img at bounding box center [455, 213] width 119 height 119
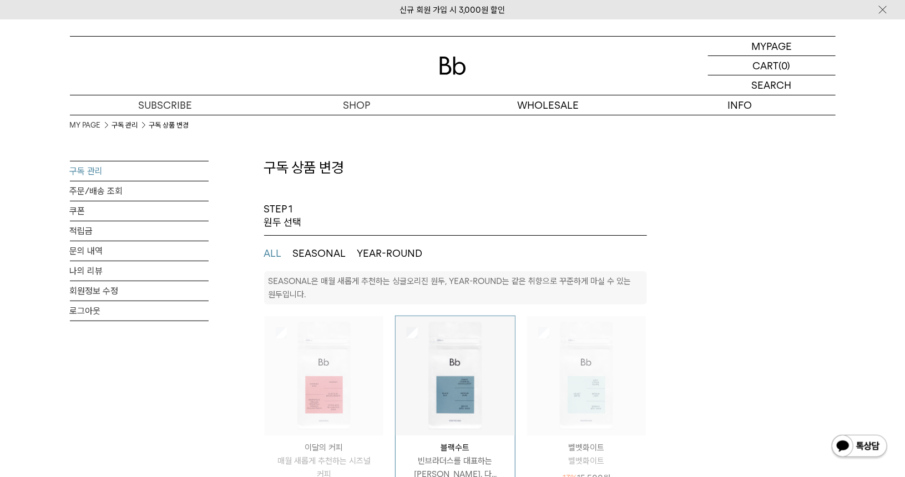
scroll to position [0, 0]
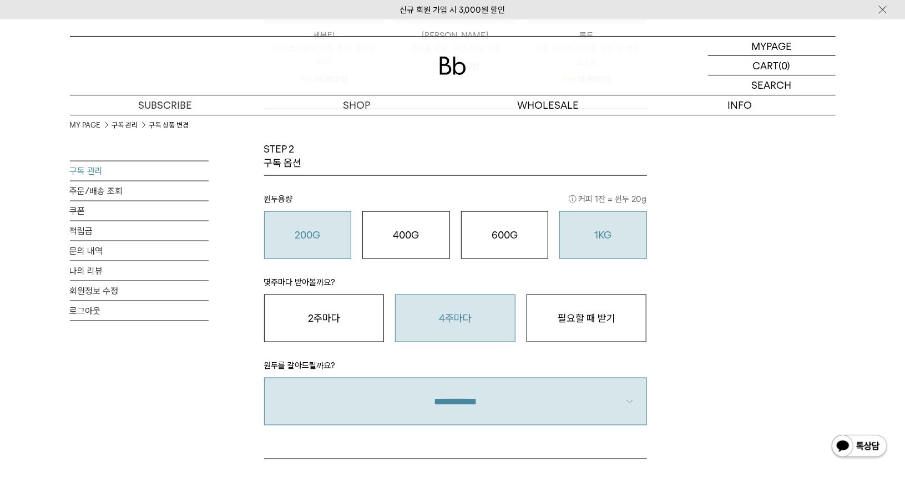
click at [626, 236] on div "1KG 49,900 원" at bounding box center [603, 235] width 75 height 13
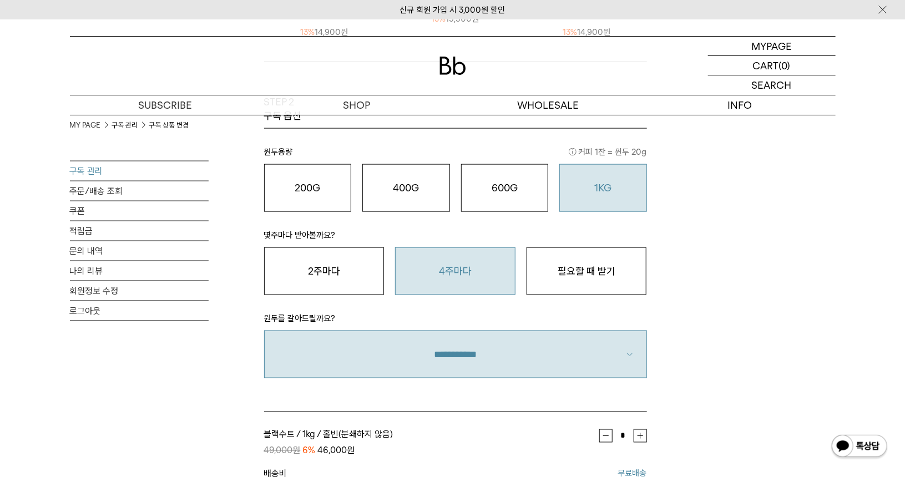
scroll to position [666, 0]
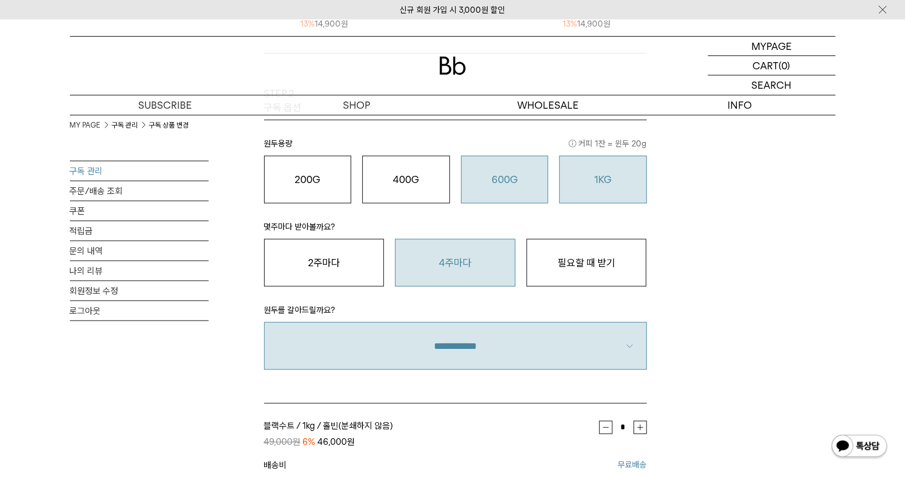
click at [509, 189] on button "600G 43,000 원" at bounding box center [505, 180] width 88 height 48
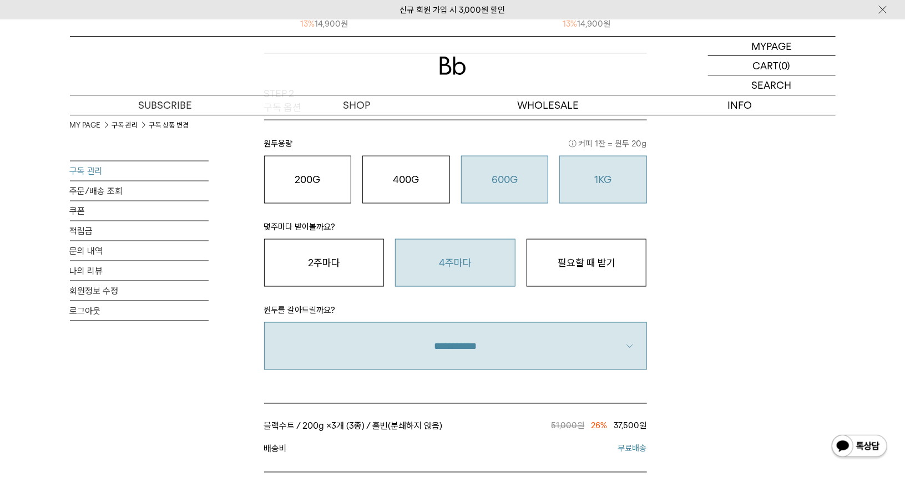
click at [618, 193] on button "1KG 49,900 원" at bounding box center [603, 180] width 88 height 48
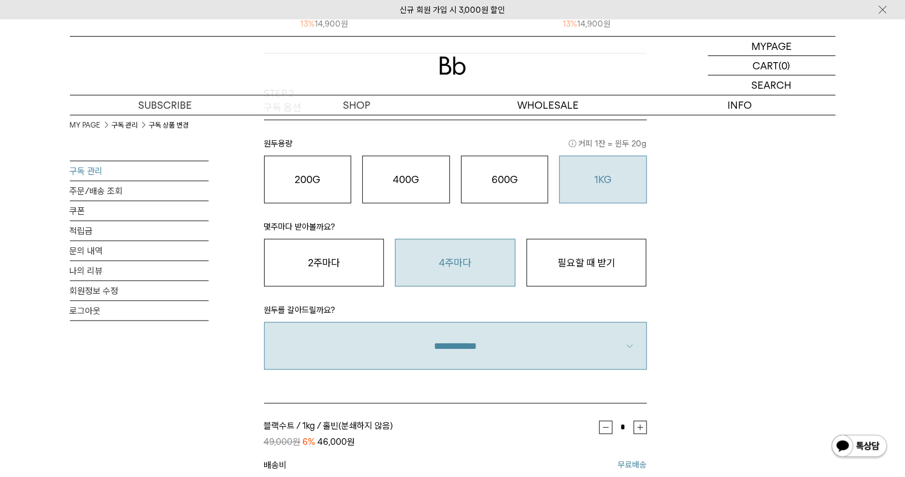
click at [704, 257] on div "MY PAGE 구독 관리 구독 상품 변경 구독 관리 주문/배송 조회 쿠폰 적립금 문의 내역 나의 리뷰 회원정보 수정 로그아웃 구독 상품 변경 …" at bounding box center [453, 19] width 766 height 1140
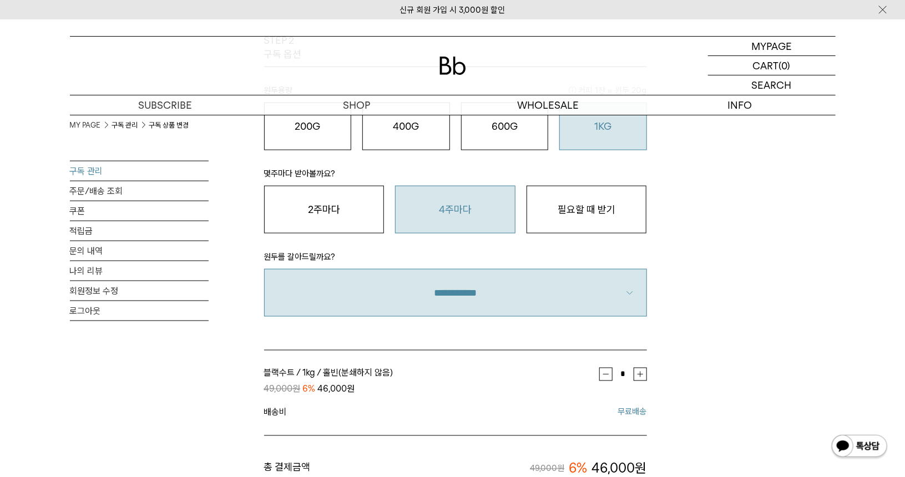
scroll to position [721, 0]
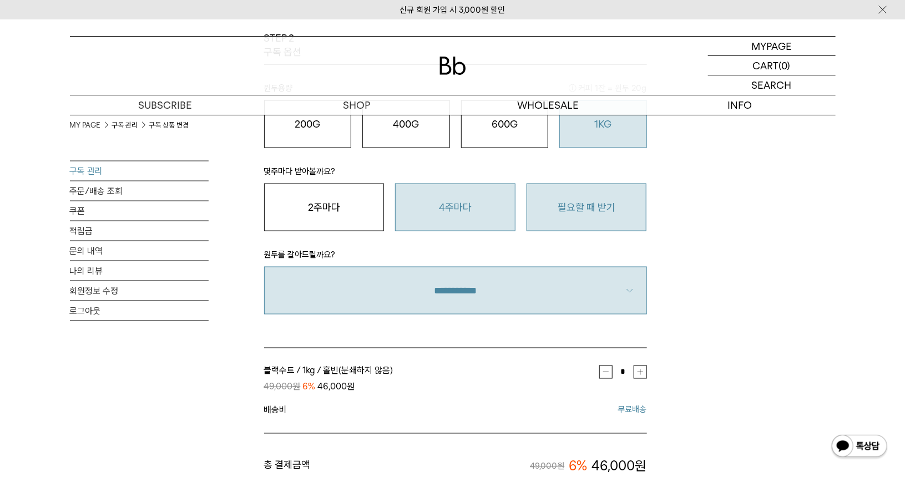
click at [608, 212] on button "필요할 때 받기" at bounding box center [587, 208] width 120 height 48
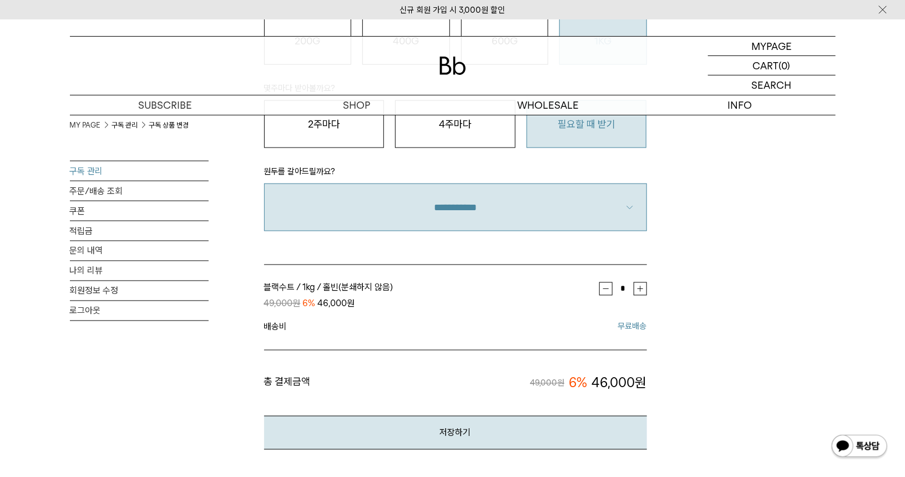
scroll to position [888, 0]
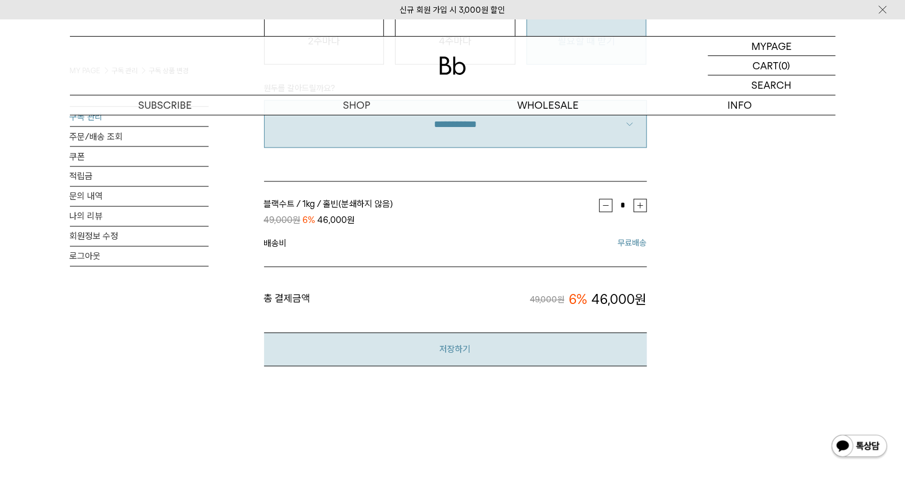
click at [612, 344] on button "저장하기" at bounding box center [455, 350] width 383 height 34
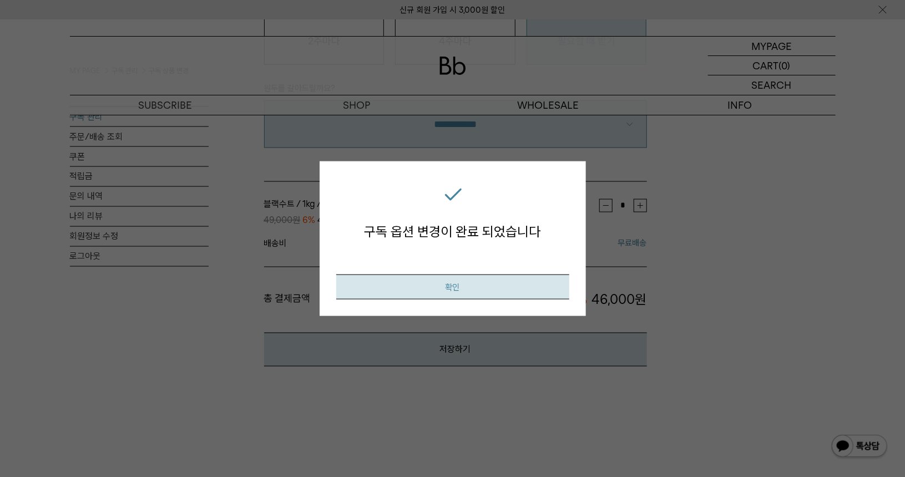
click at [509, 291] on button "확인" at bounding box center [452, 286] width 233 height 25
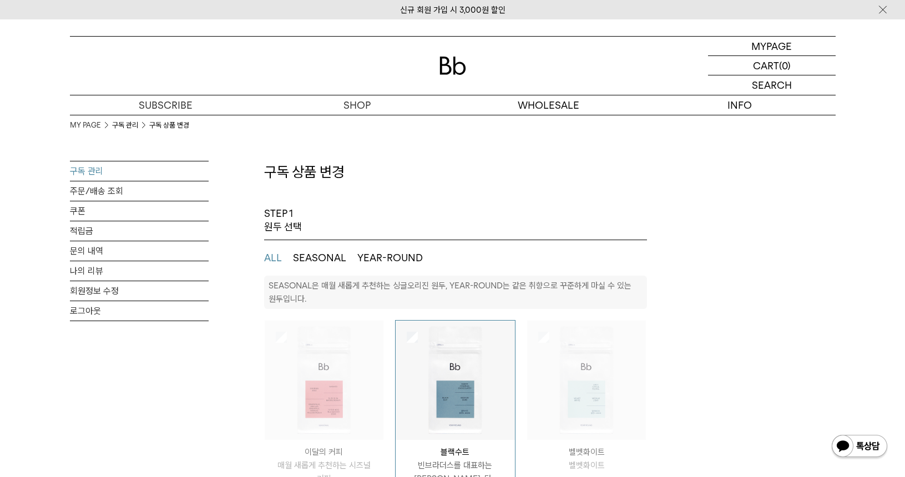
select select "**"
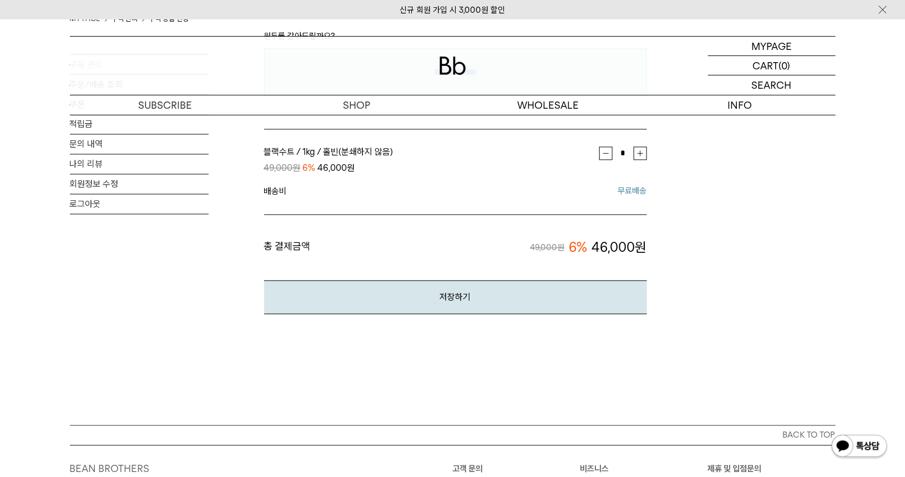
scroll to position [943, 0]
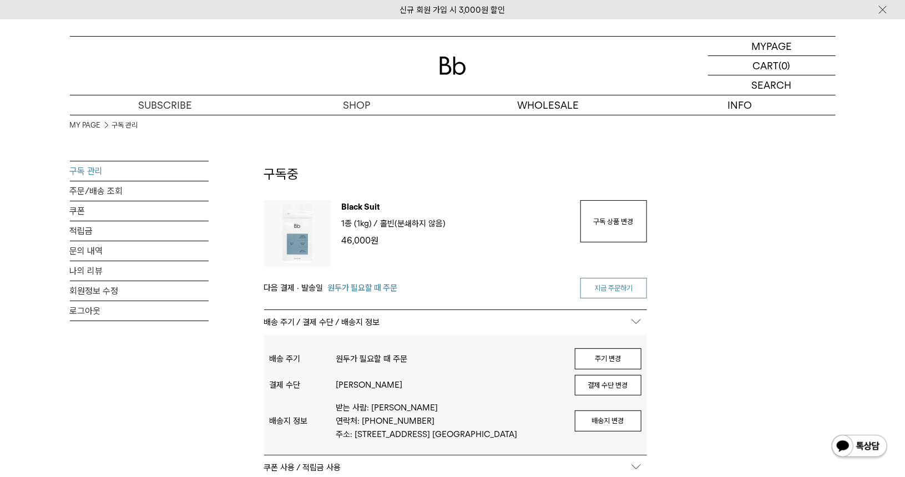
click at [612, 284] on link "지금 주문하기" at bounding box center [613, 288] width 67 height 21
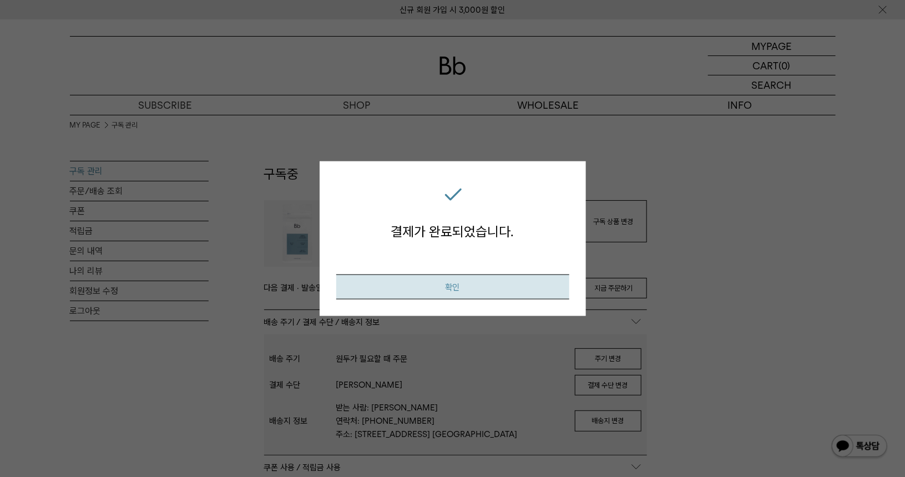
click at [564, 279] on button "확인" at bounding box center [452, 286] width 233 height 25
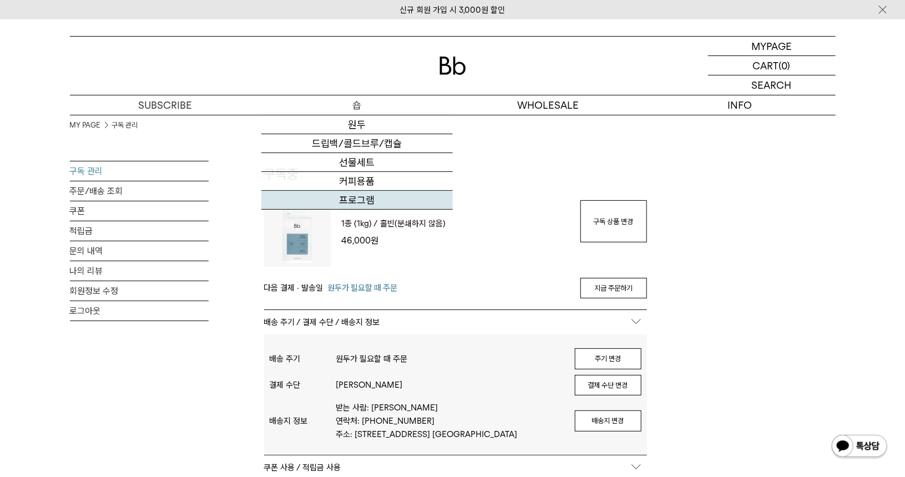
click at [351, 200] on link "프로그램" at bounding box center [356, 200] width 191 height 19
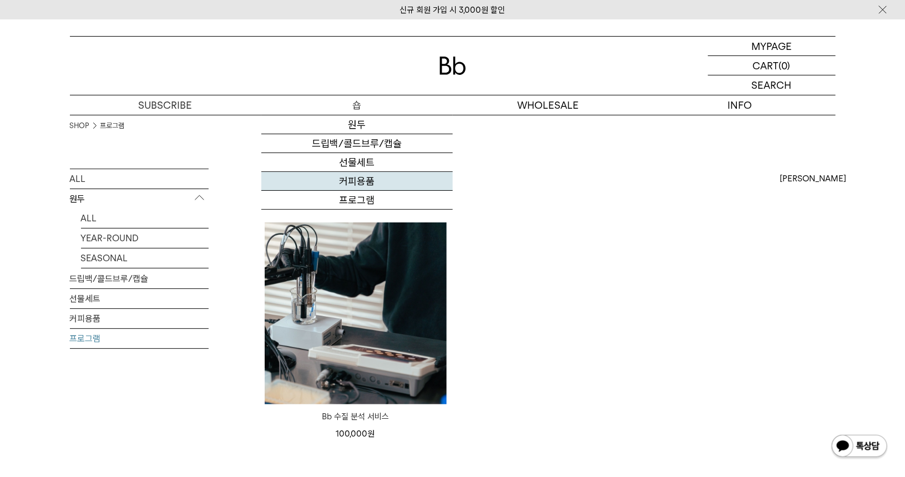
click at [354, 184] on link "커피용품" at bounding box center [356, 181] width 191 height 19
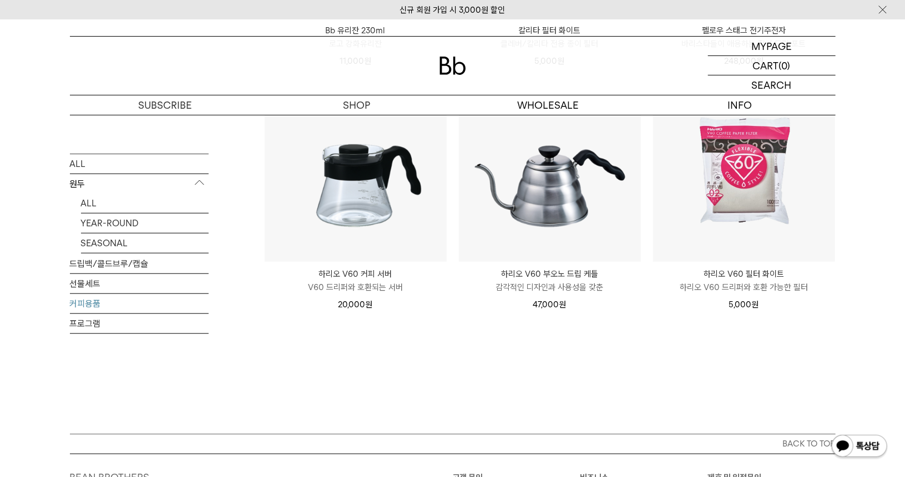
scroll to position [388, 0]
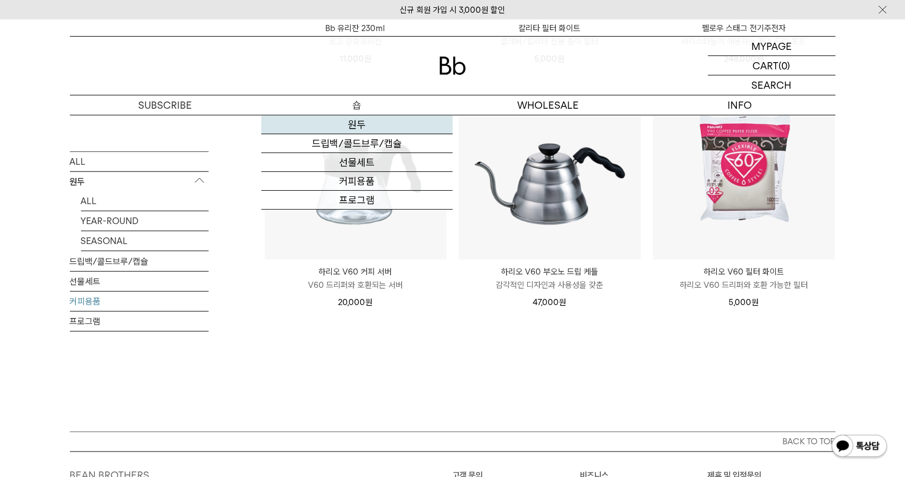
click at [359, 122] on link "원두" at bounding box center [356, 124] width 191 height 19
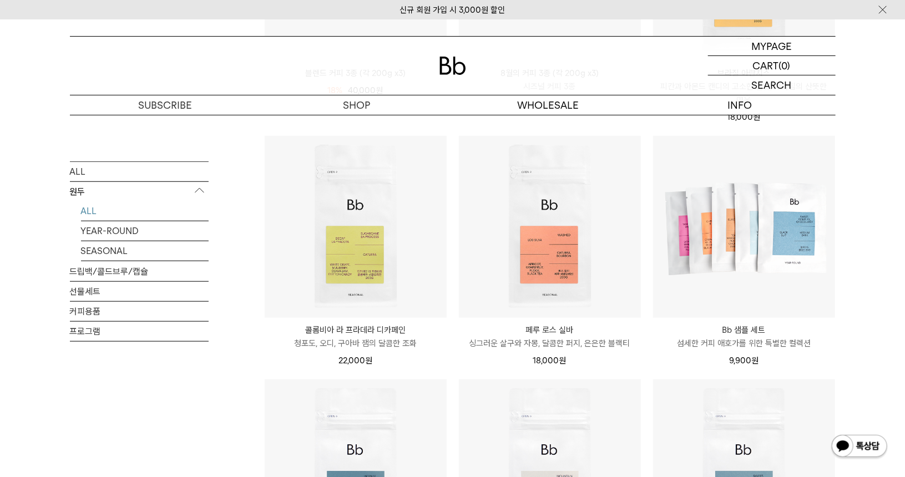
scroll to position [333, 0]
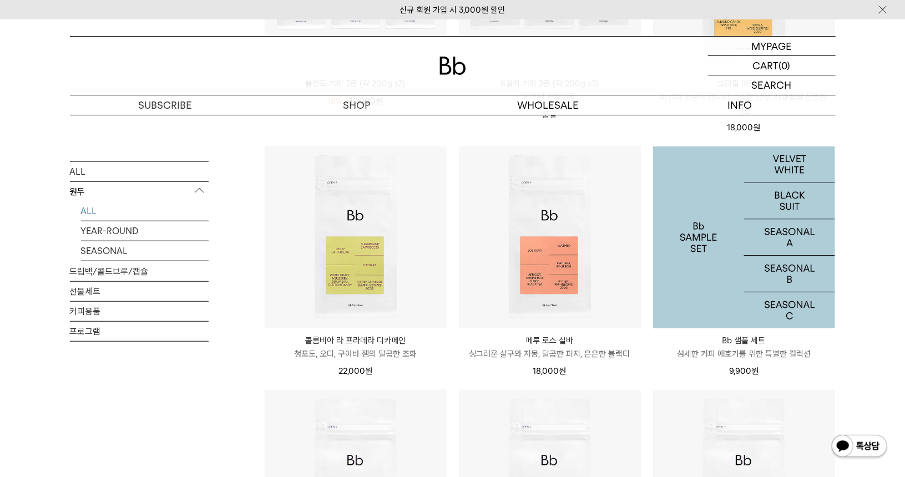
click at [738, 247] on img at bounding box center [744, 238] width 182 height 182
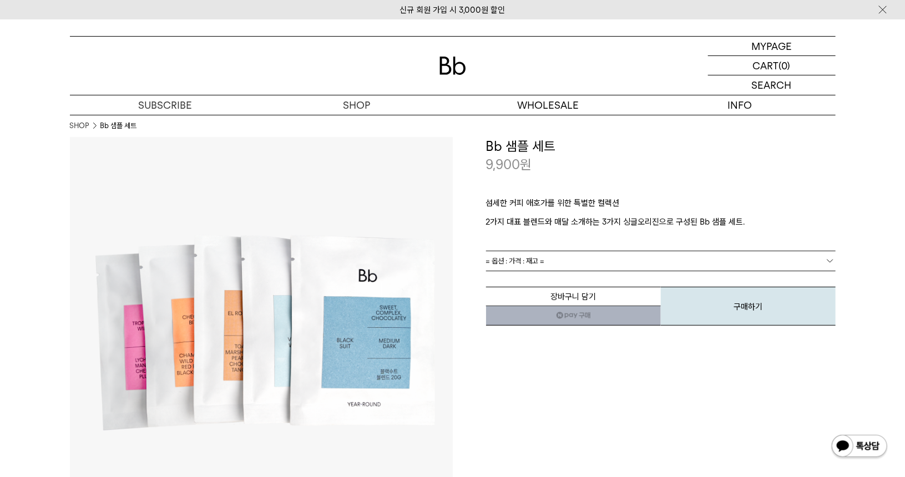
click at [533, 264] on span "= 옵션 : 가격 : 재고 =" at bounding box center [515, 260] width 59 height 19
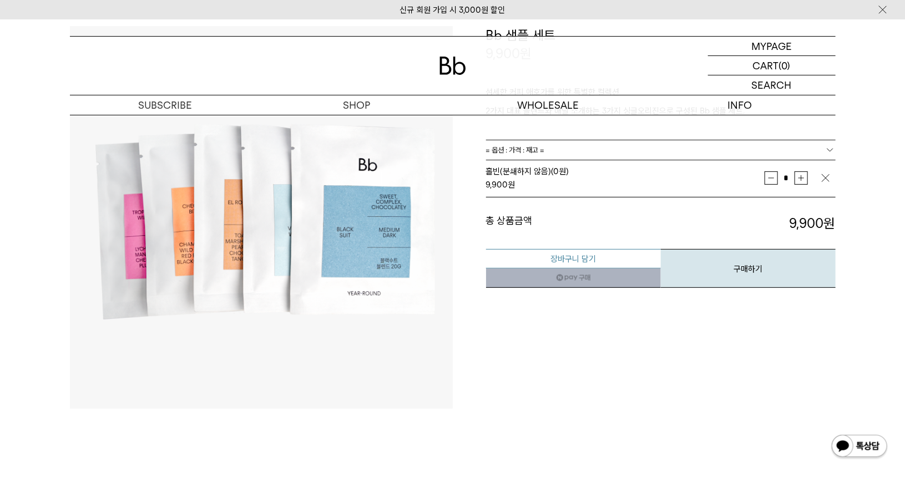
click at [582, 255] on button "장바구니 담기" at bounding box center [573, 258] width 175 height 19
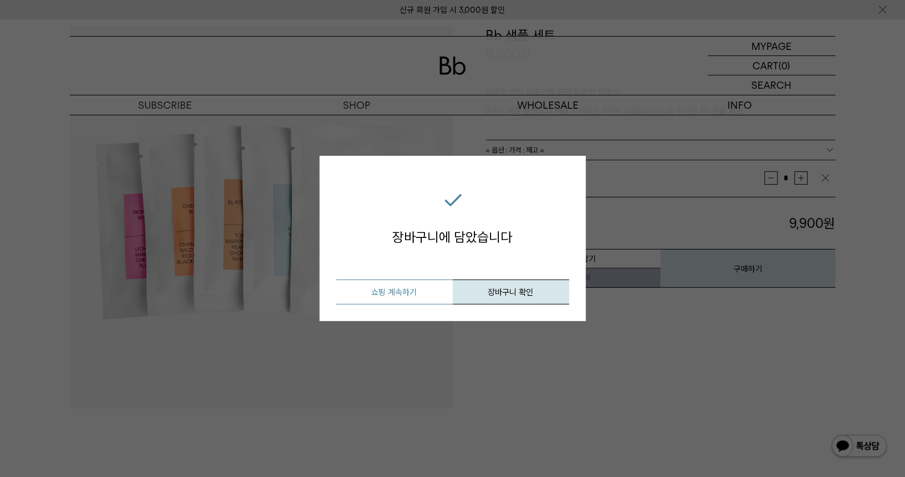
click at [418, 298] on button "쇼핑 계속하기" at bounding box center [394, 292] width 117 height 25
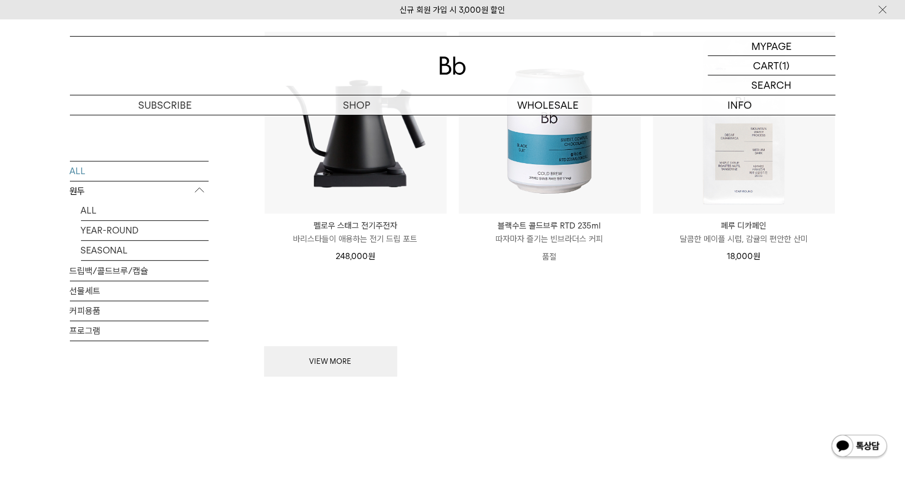
scroll to position [1443, 0]
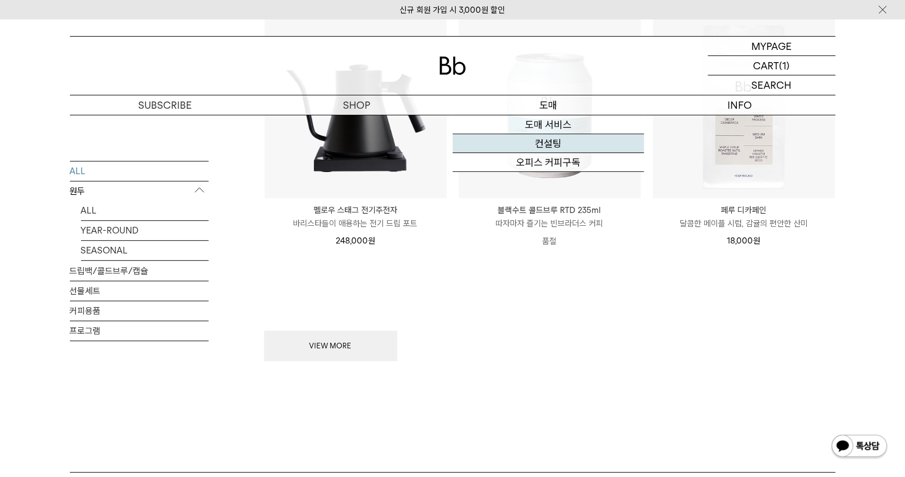
click at [540, 141] on link "컨설팅" at bounding box center [548, 143] width 191 height 19
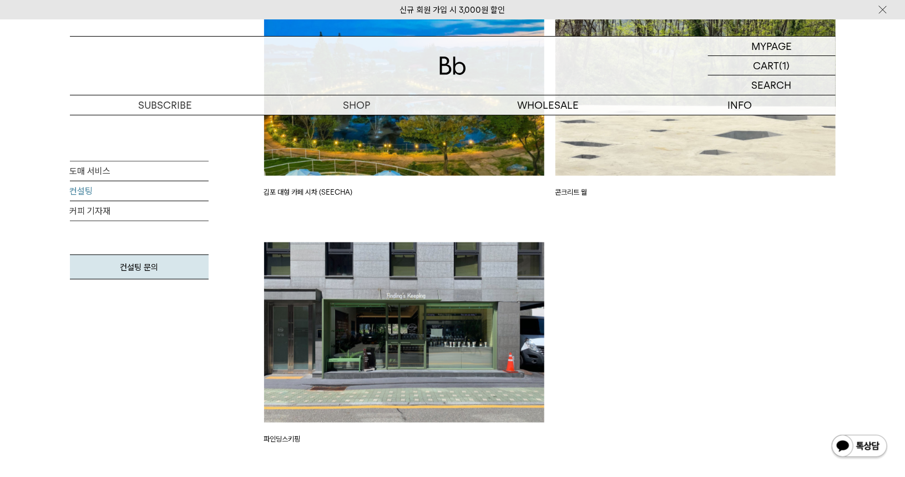
scroll to position [2608, 0]
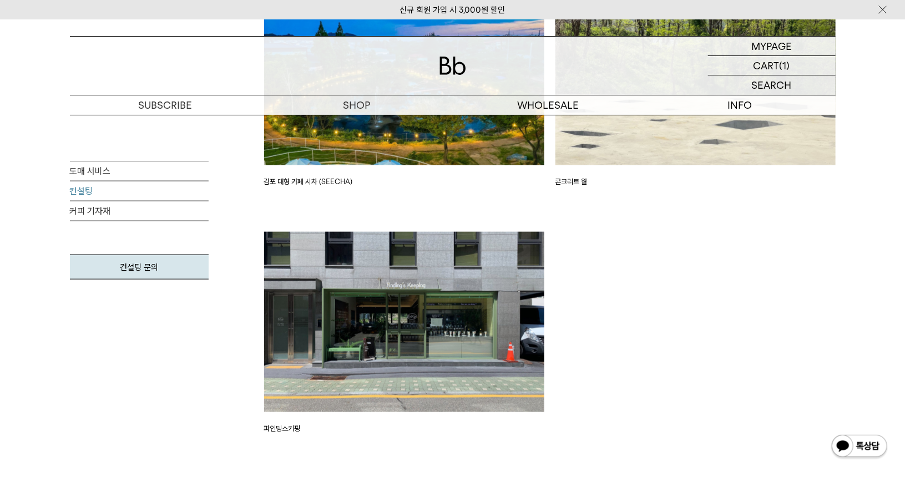
click at [370, 300] on img at bounding box center [404, 322] width 280 height 180
click at [308, 395] on img at bounding box center [404, 322] width 280 height 180
click at [283, 433] on p "파인딩스키핑" at bounding box center [404, 428] width 280 height 11
drag, startPoint x: 308, startPoint y: 427, endPoint x: 264, endPoint y: 435, distance: 45.2
click at [264, 435] on div "파인딩스키핑" at bounding box center [404, 355] width 291 height 247
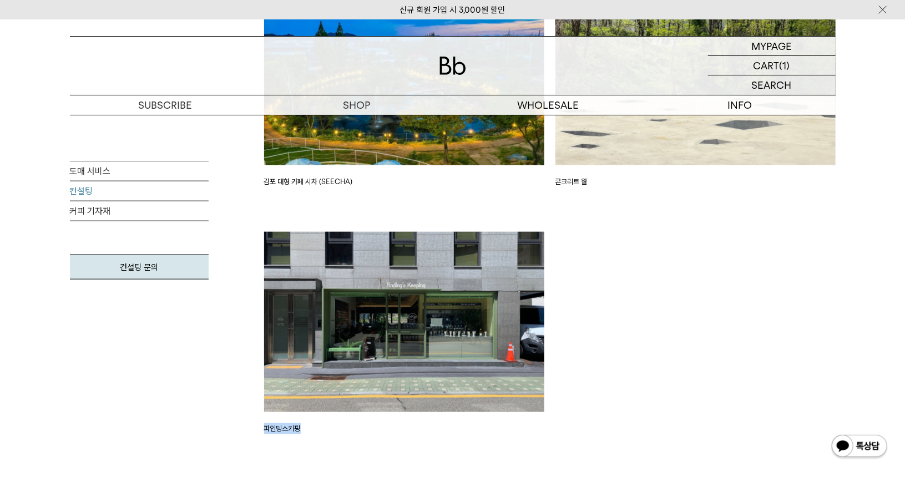
copy p "파인딩스키핑"
